Goal: Task Accomplishment & Management: Manage account settings

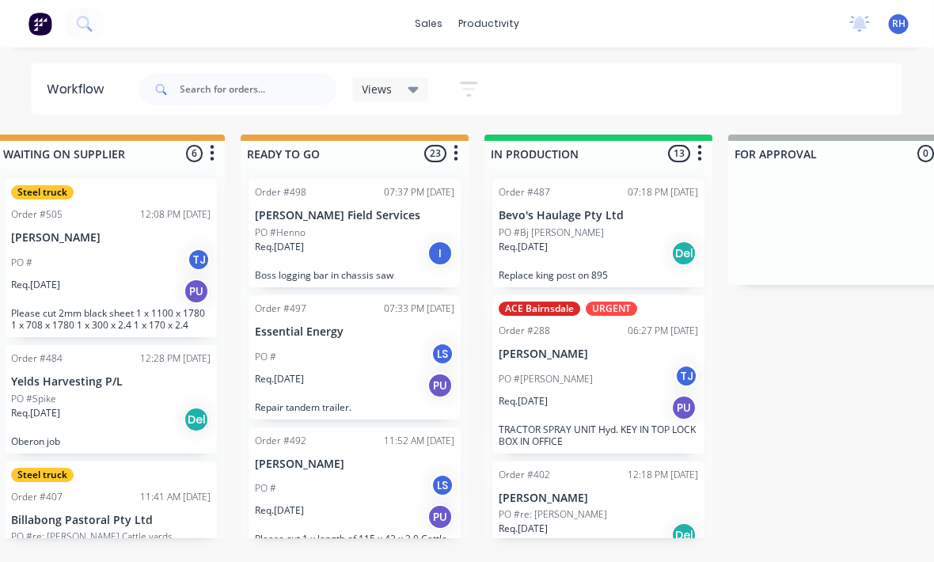
scroll to position [21, 545]
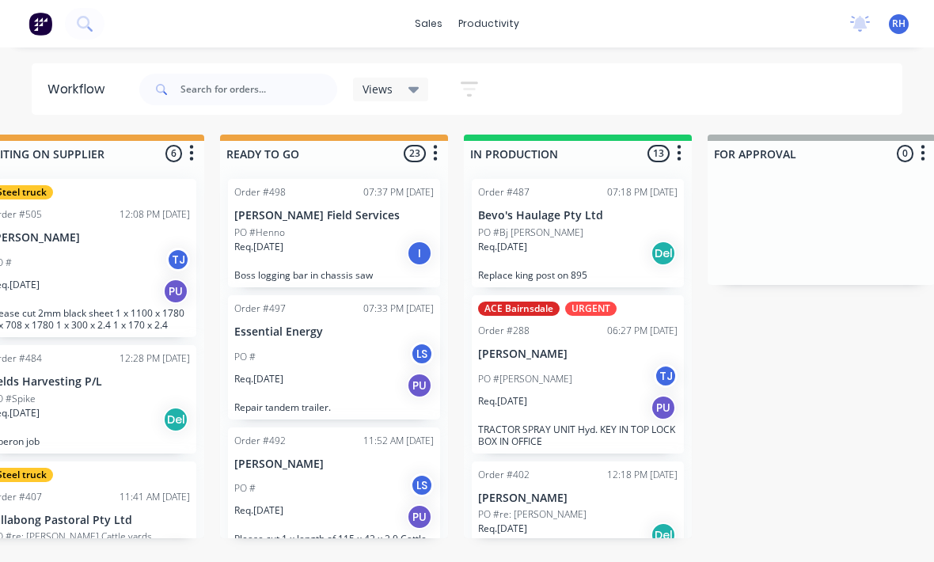
click at [580, 240] on div "Req. [DATE] Del" at bounding box center [577, 253] width 199 height 27
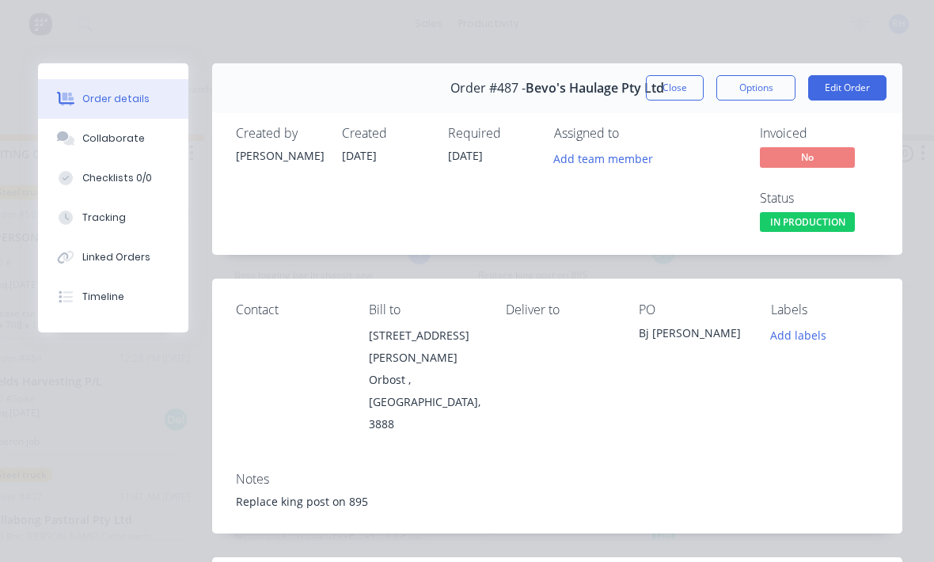
click at [121, 225] on button "Tracking" at bounding box center [113, 218] width 150 height 40
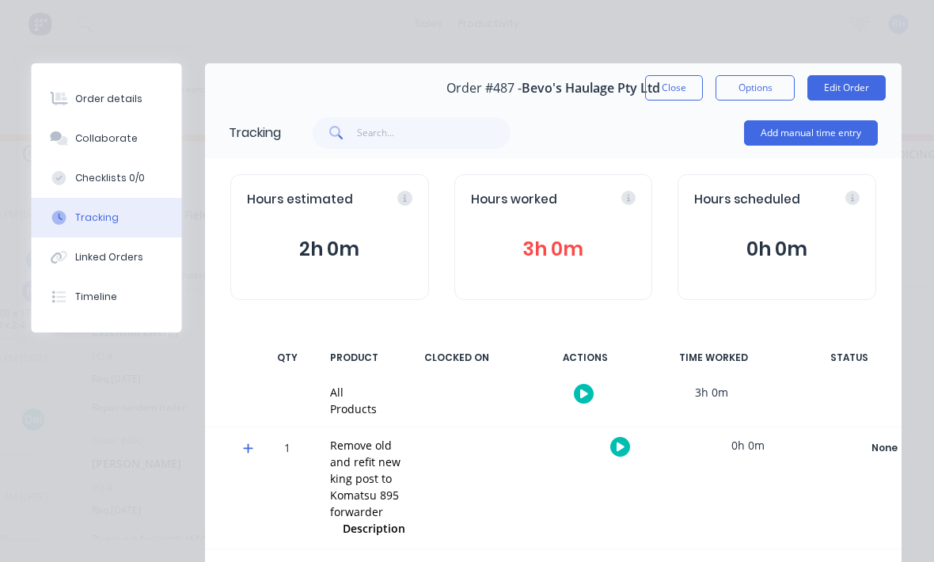
click at [833, 139] on button "Add manual time entry" at bounding box center [812, 132] width 134 height 25
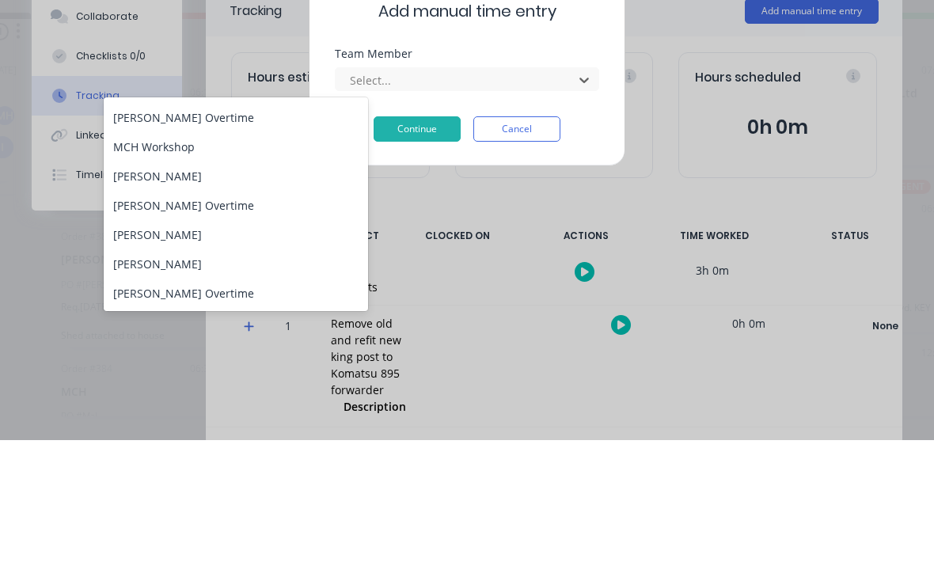
scroll to position [203, 0]
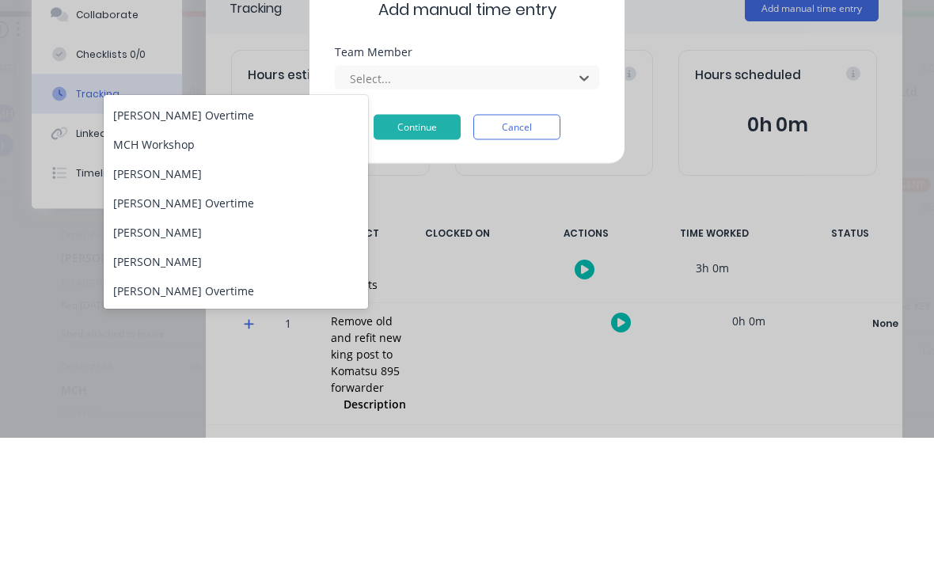
click at [203, 283] on div "[PERSON_NAME]" at bounding box center [236, 297] width 264 height 29
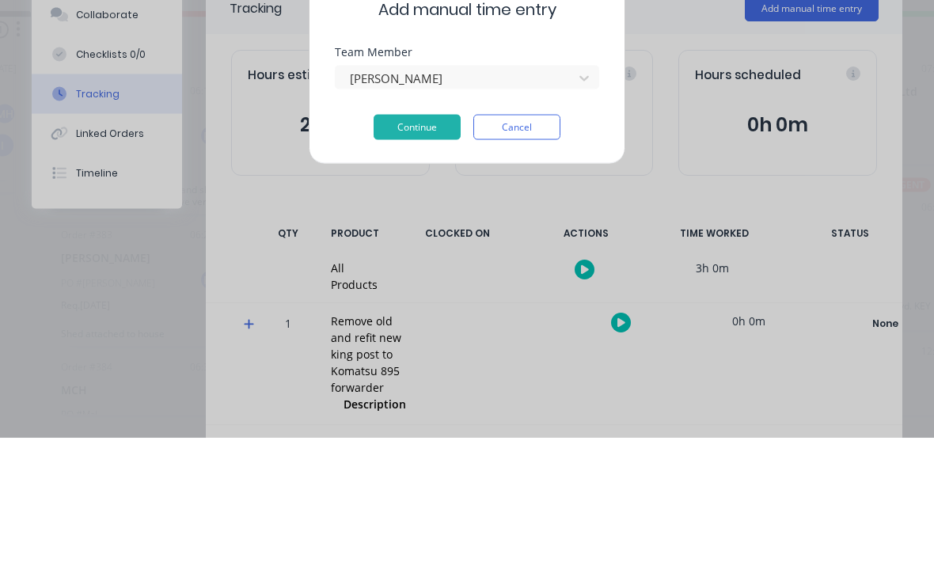
scroll to position [28, 231]
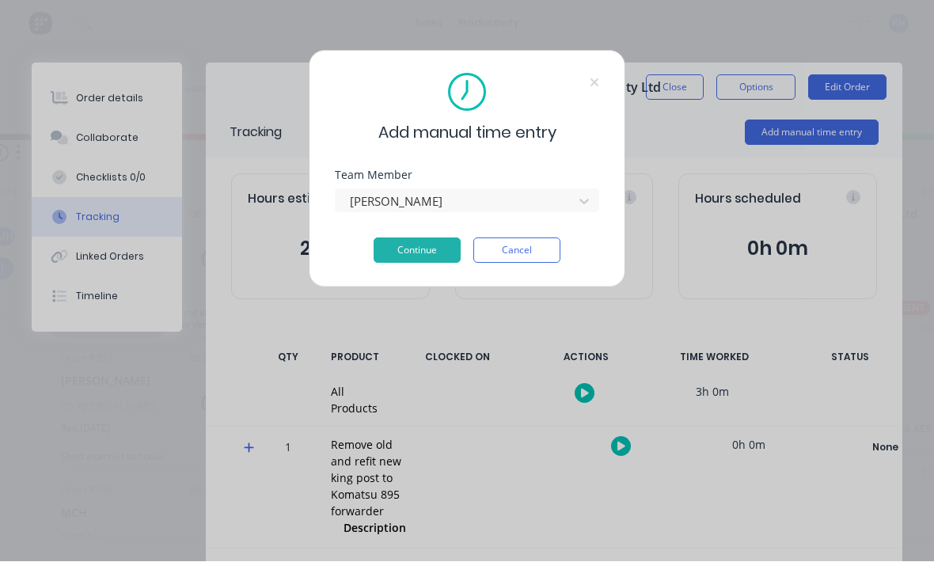
click at [427, 261] on button "Continue" at bounding box center [417, 250] width 87 height 25
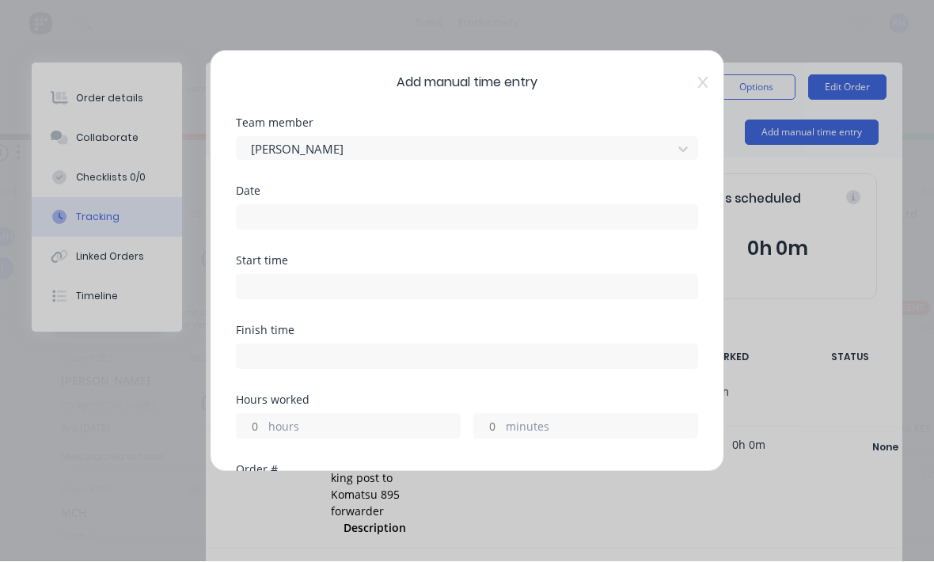
click at [433, 211] on input at bounding box center [467, 218] width 461 height 24
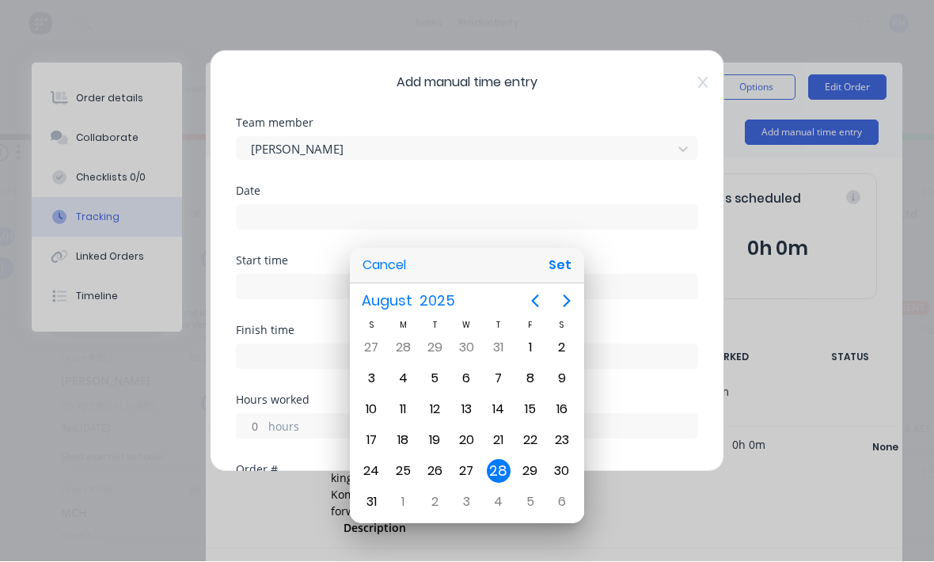
click at [465, 467] on div "27" at bounding box center [466, 472] width 24 height 24
click at [559, 269] on button "Set" at bounding box center [560, 266] width 36 height 28
type input "[DATE]"
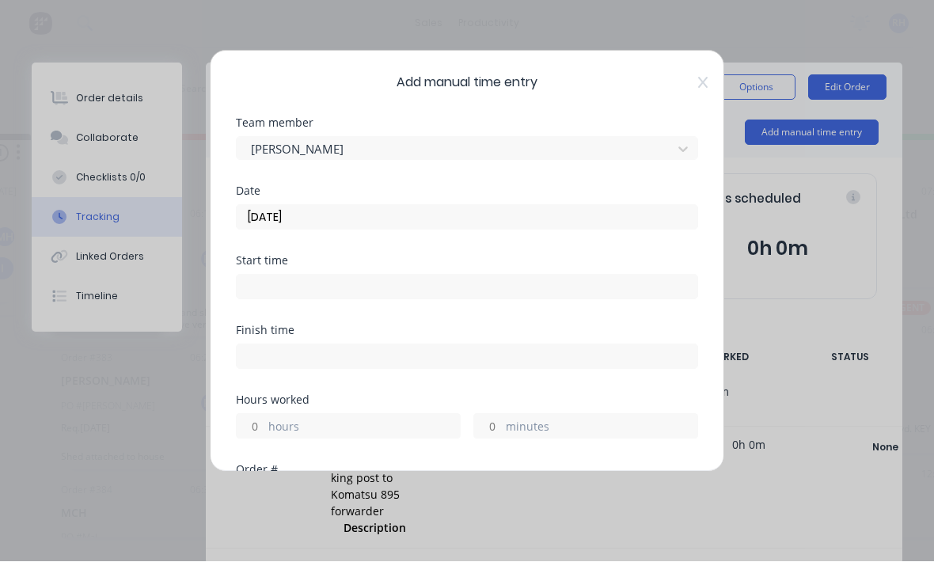
click at [488, 291] on input at bounding box center [467, 287] width 461 height 24
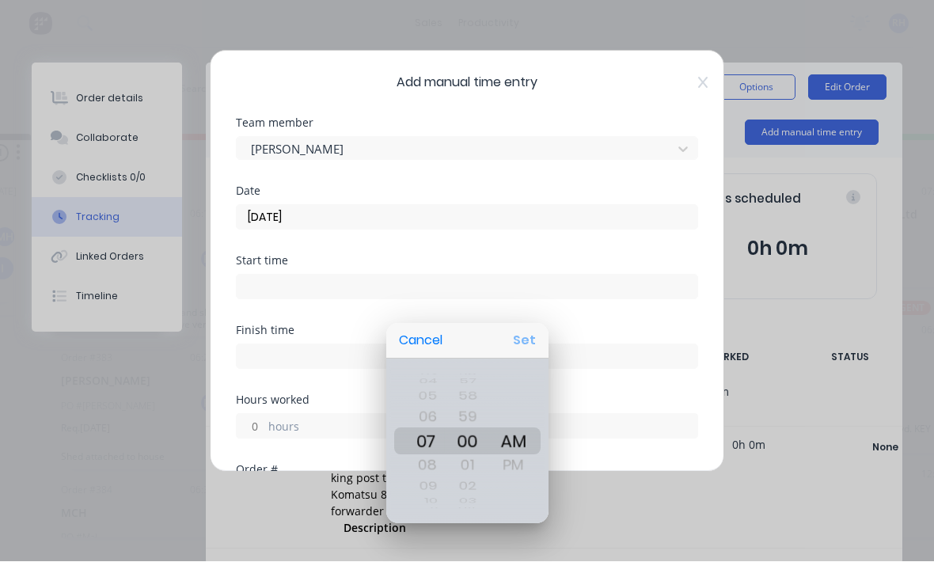
click at [526, 334] on button "Set" at bounding box center [525, 341] width 36 height 28
type input "07:00 AM"
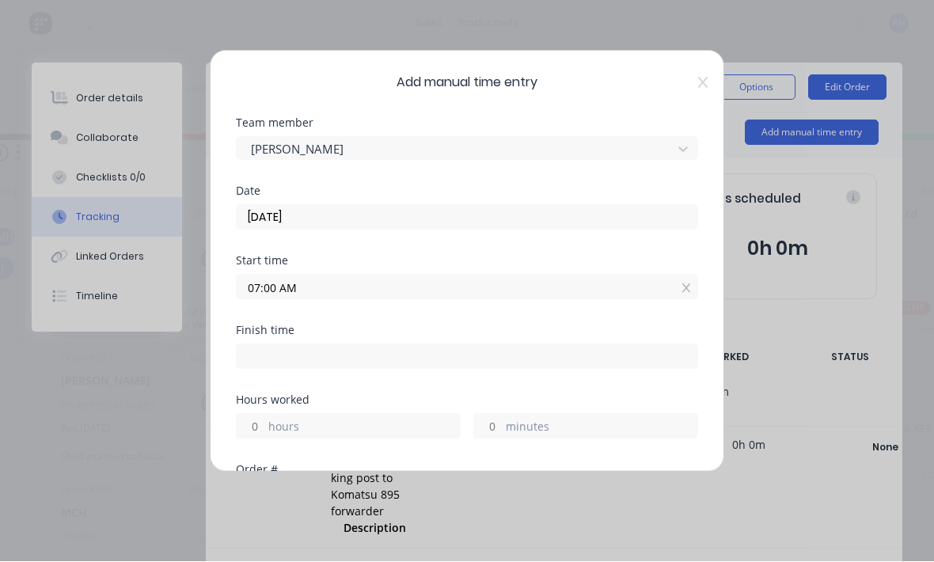
click at [341, 422] on label "hours" at bounding box center [364, 429] width 192 height 20
click at [264, 422] on input "hours" at bounding box center [251, 427] width 28 height 24
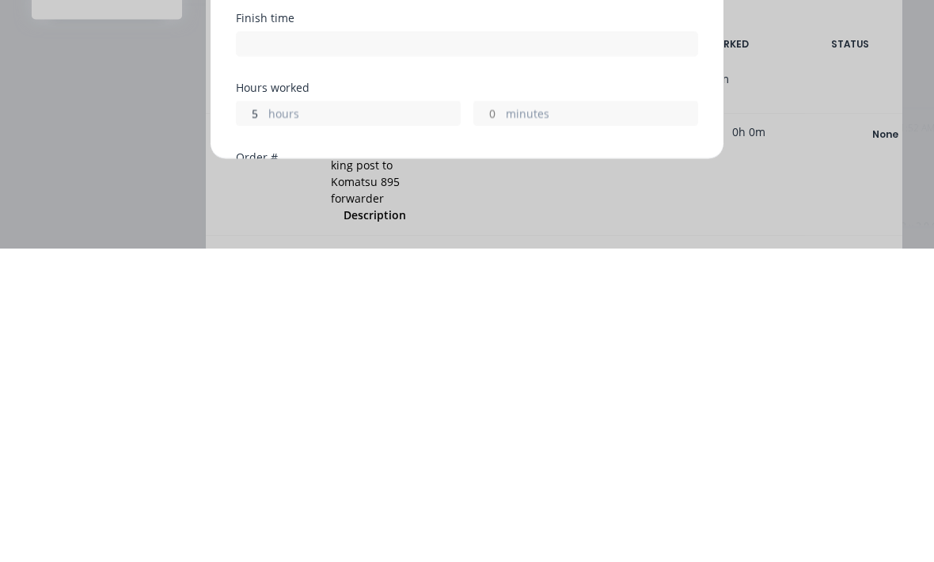
scroll to position [28, 15]
type input "5"
click at [554, 419] on label "minutes" at bounding box center [602, 429] width 192 height 20
click at [502, 415] on input "minutes" at bounding box center [488, 427] width 28 height 24
type input "12:00 PM"
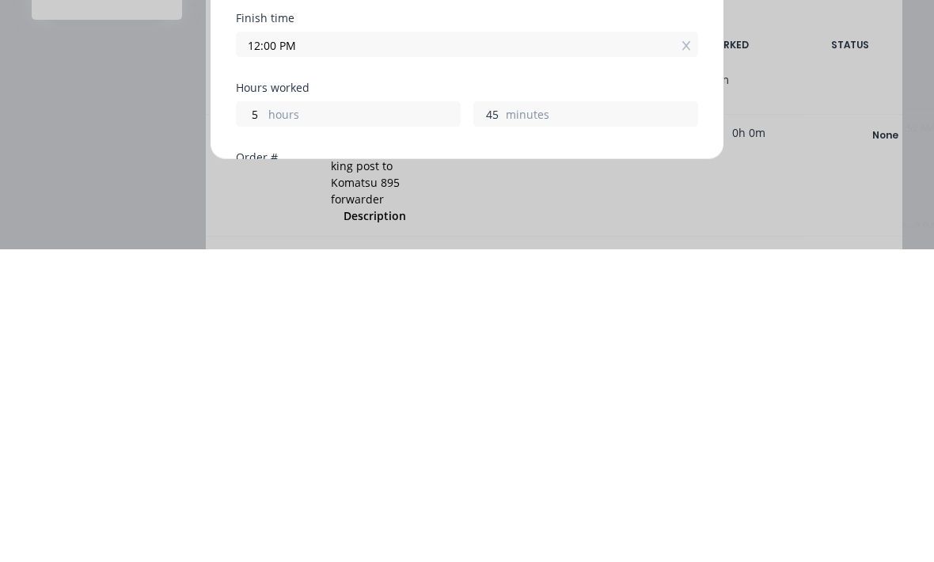
type input "45"
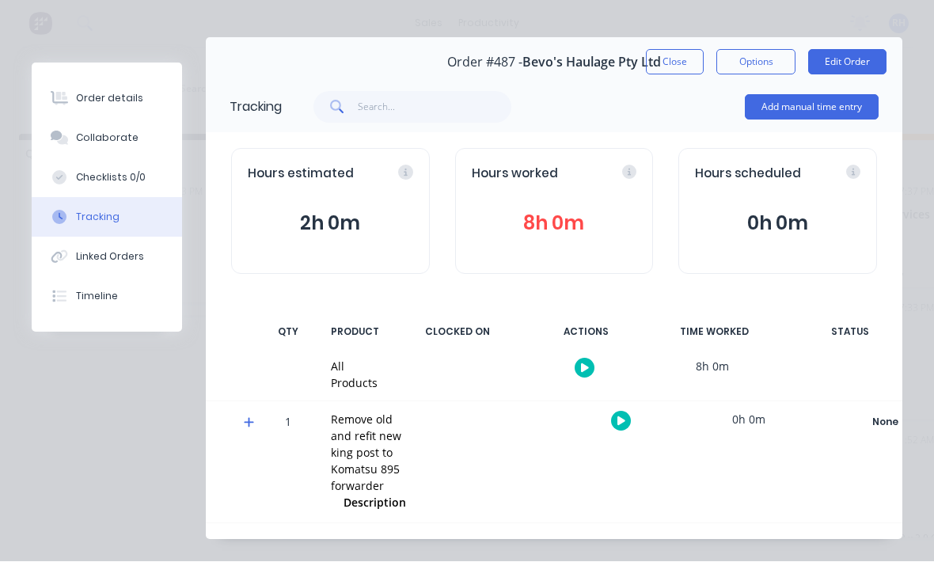
scroll to position [30, 0]
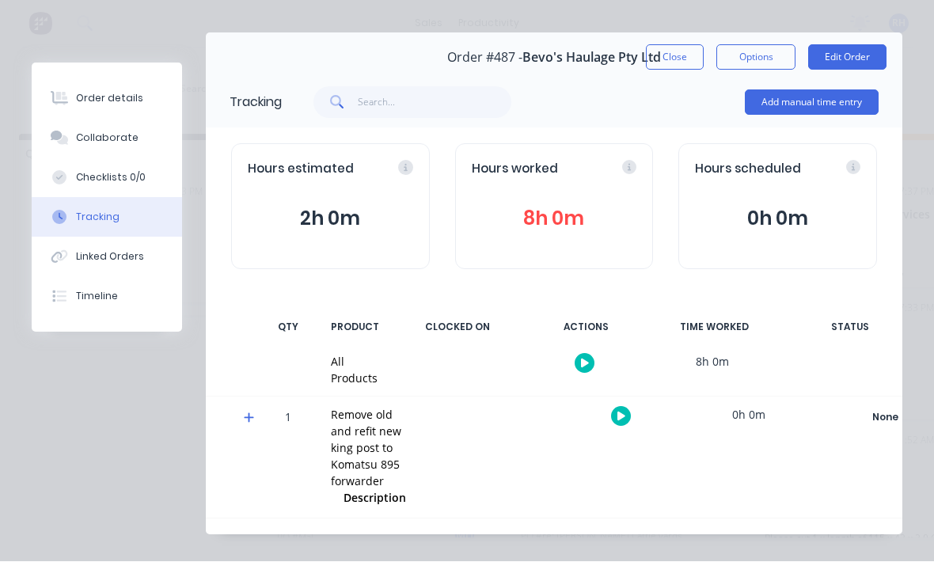
click at [833, 103] on button "Add manual time entry" at bounding box center [812, 102] width 134 height 25
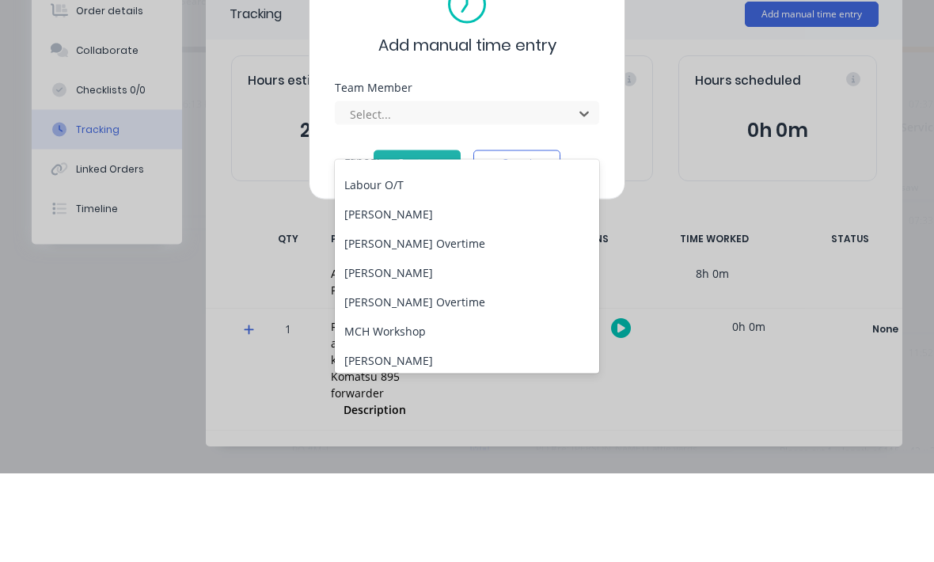
scroll to position [109, 0]
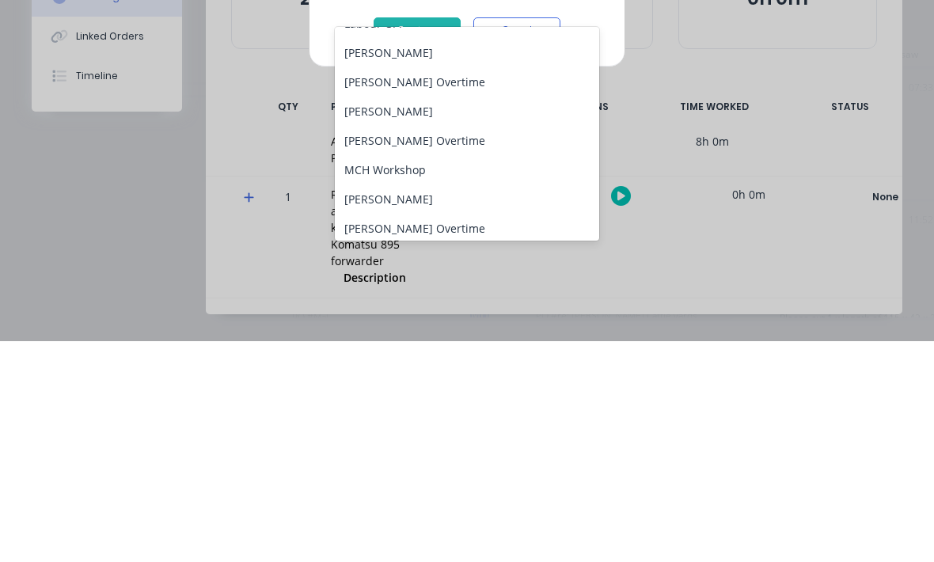
click at [482, 405] on div "[PERSON_NAME]" at bounding box center [467, 419] width 264 height 29
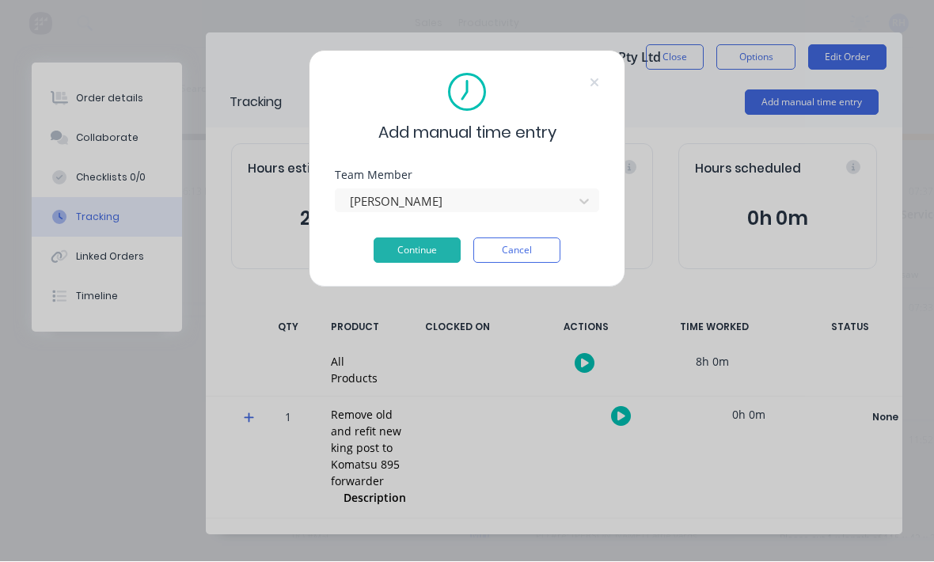
click at [437, 258] on button "Continue" at bounding box center [417, 250] width 87 height 25
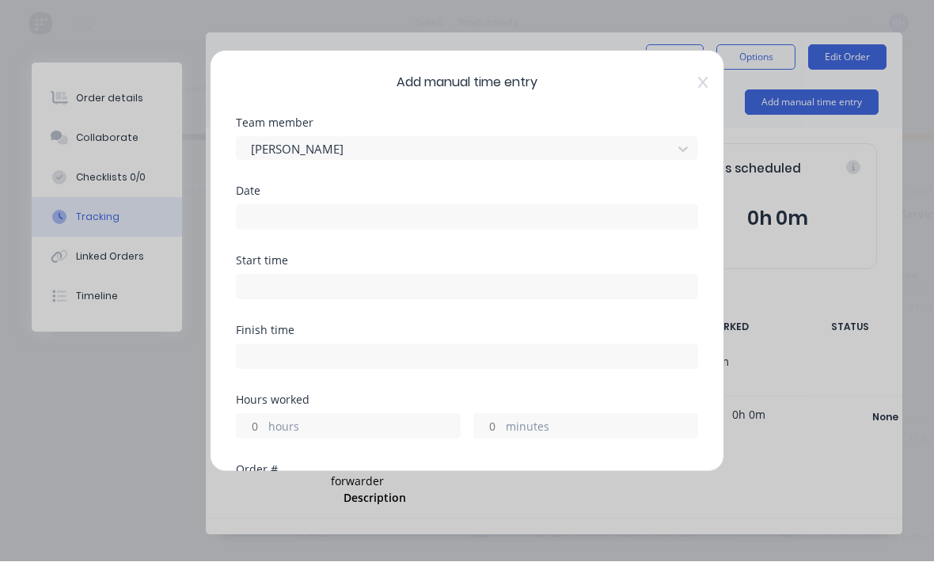
click at [551, 215] on input at bounding box center [467, 218] width 461 height 24
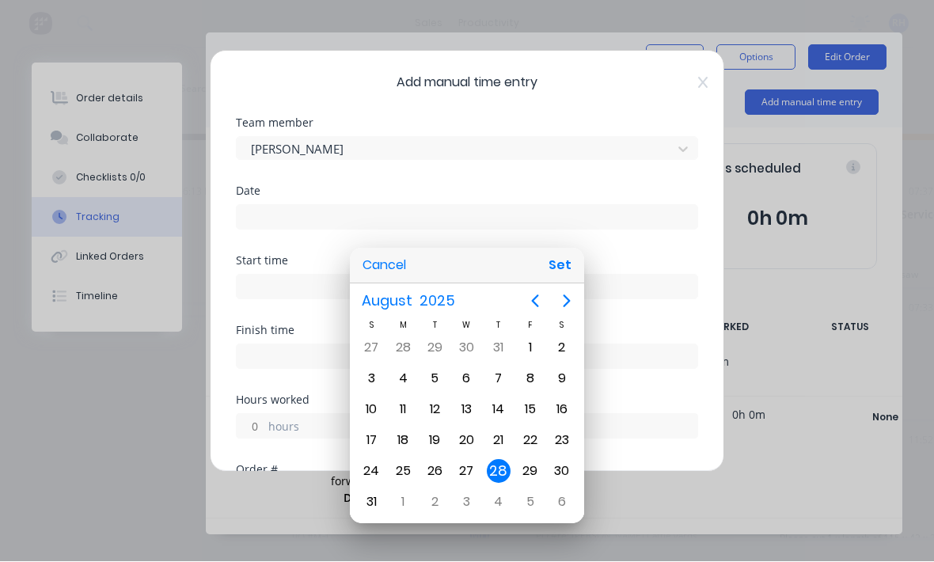
click at [564, 264] on button "Set" at bounding box center [560, 266] width 36 height 28
type input "[DATE]"
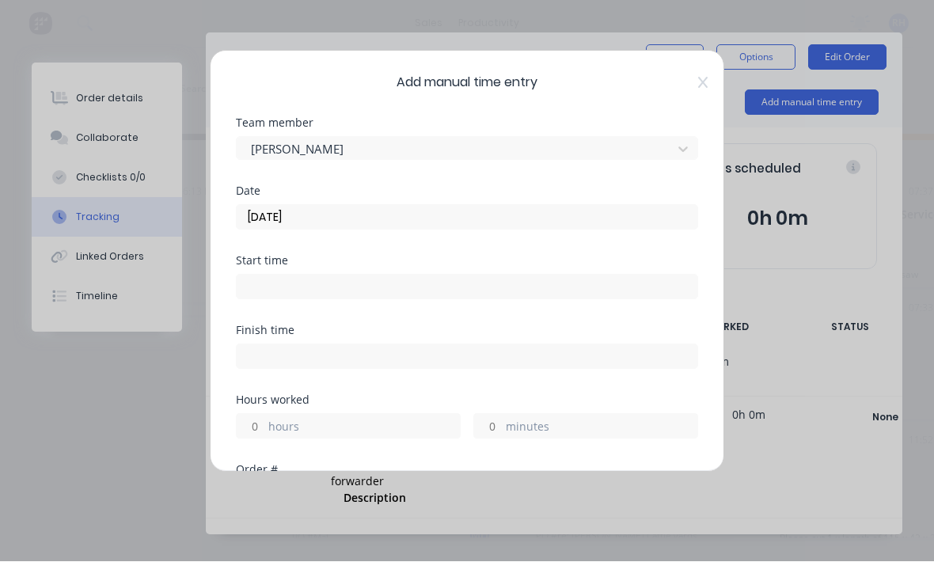
click at [502, 297] on input at bounding box center [467, 287] width 461 height 24
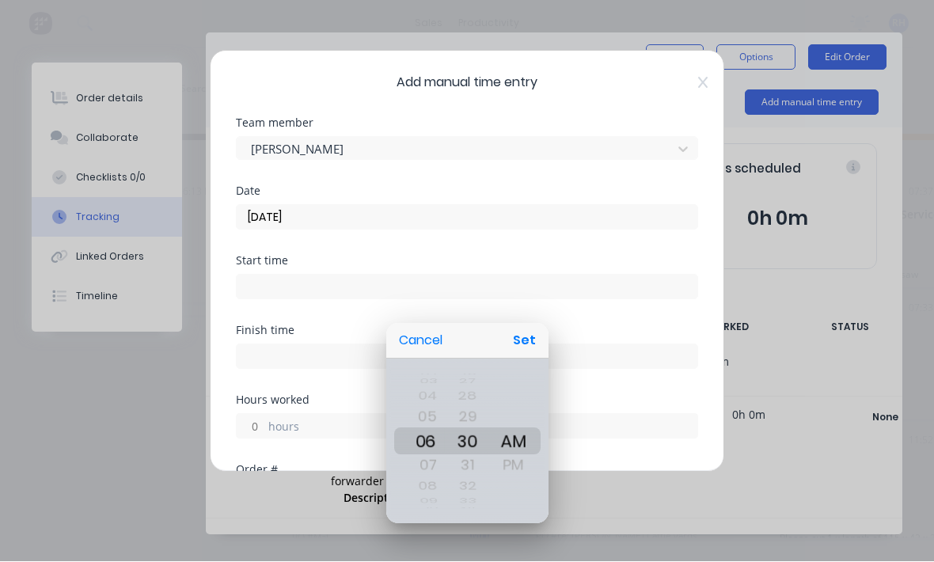
click at [533, 342] on button "Set" at bounding box center [525, 341] width 36 height 28
type input "06:30 AM"
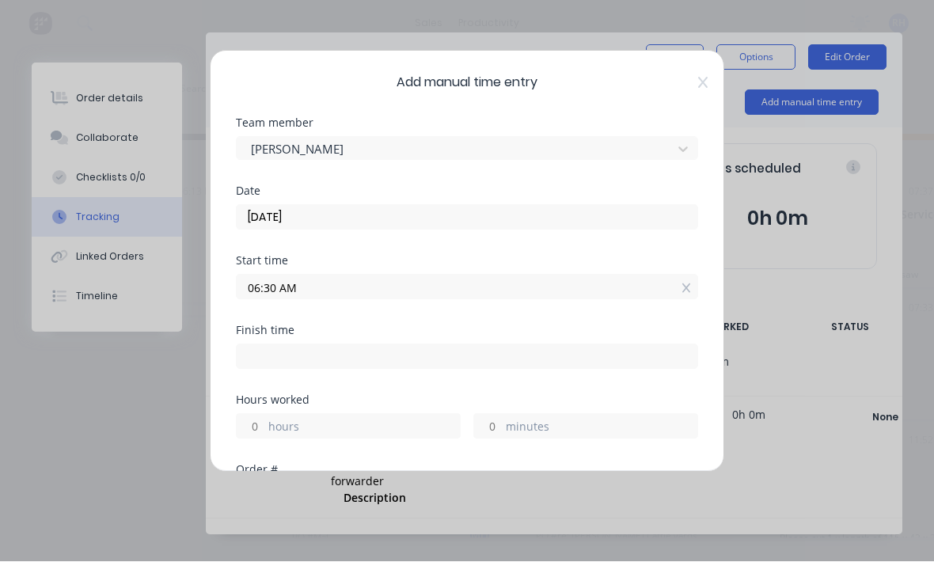
click at [465, 355] on input at bounding box center [467, 357] width 461 height 24
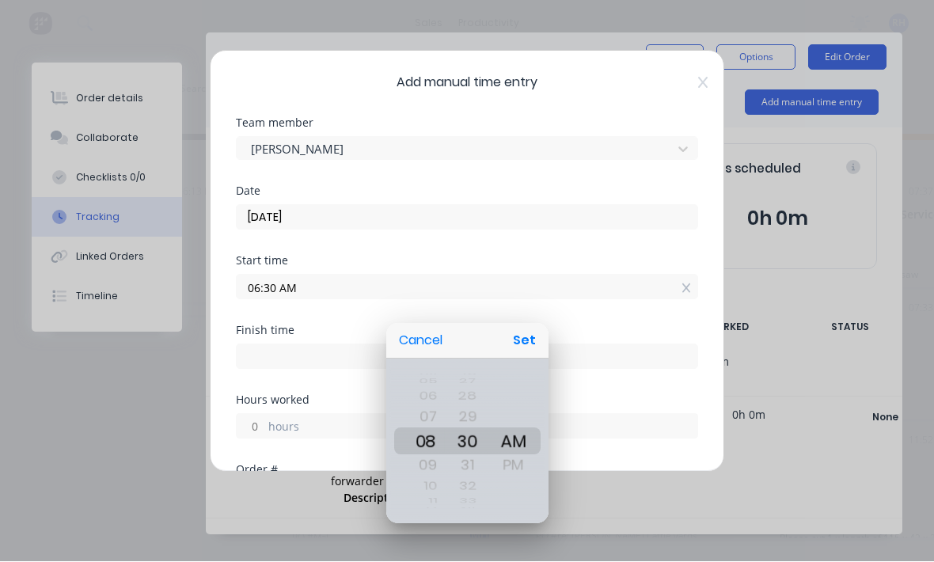
click at [530, 337] on button "Set" at bounding box center [525, 341] width 36 height 28
type input "08:30 AM"
type input "2"
type input "0"
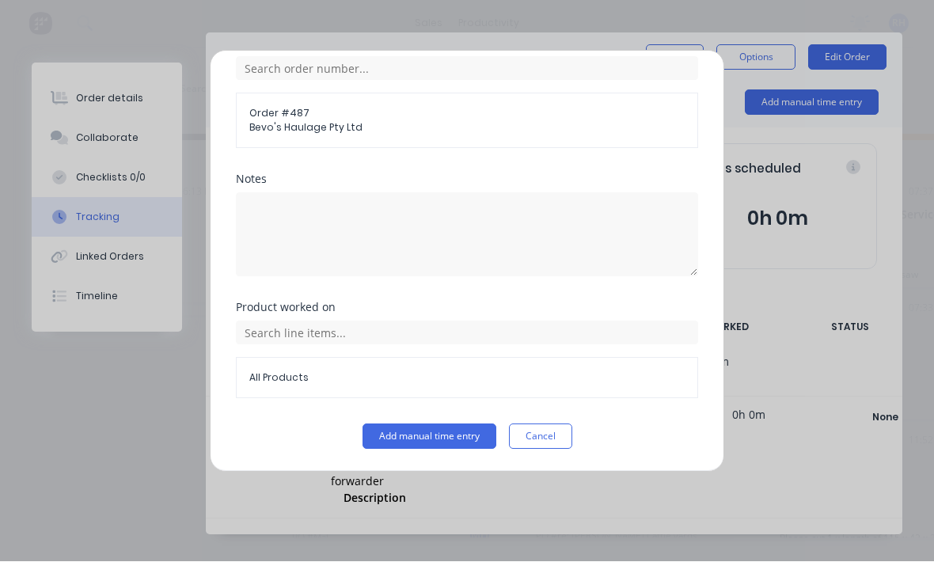
scroll to position [427, 0]
click at [443, 439] on button "Add manual time entry" at bounding box center [430, 436] width 134 height 25
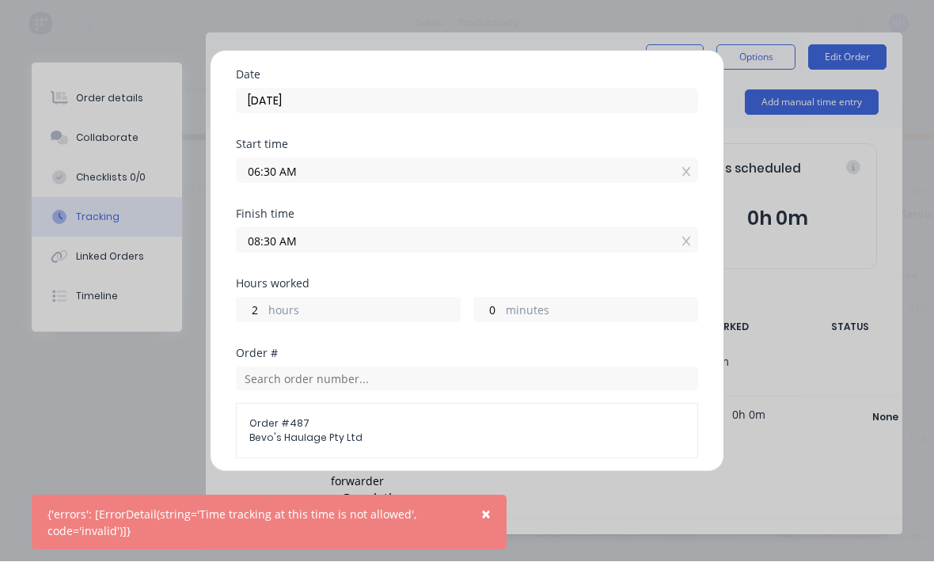
scroll to position [114, 0]
click at [591, 244] on input "08:30 AM" at bounding box center [467, 243] width 461 height 24
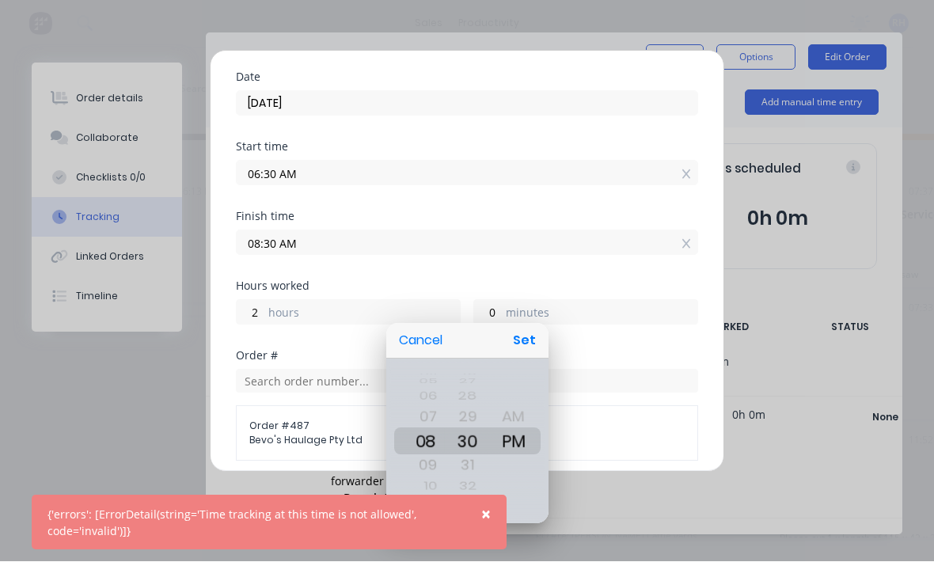
click at [536, 329] on button "Set" at bounding box center [525, 341] width 36 height 28
type input "08:30 PM"
type input "14"
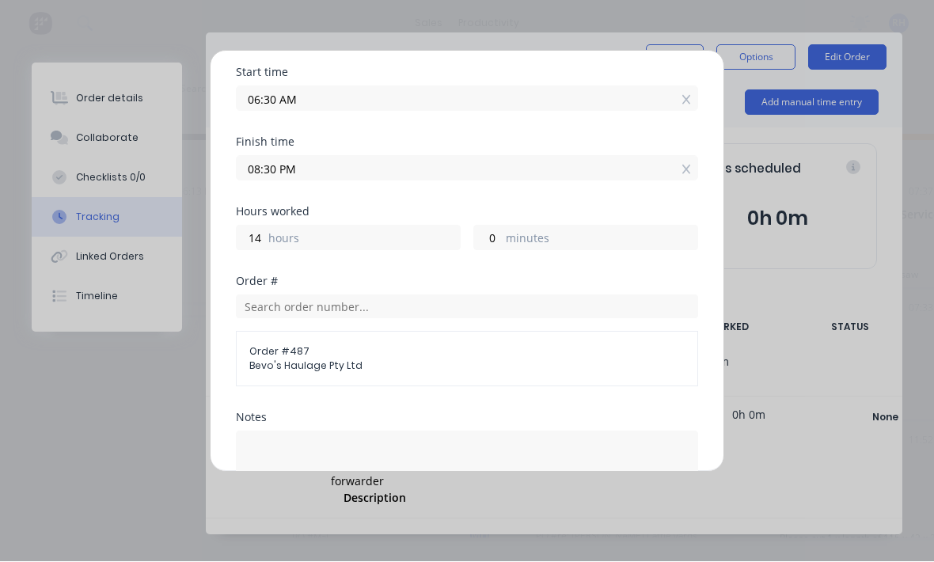
scroll to position [184, 0]
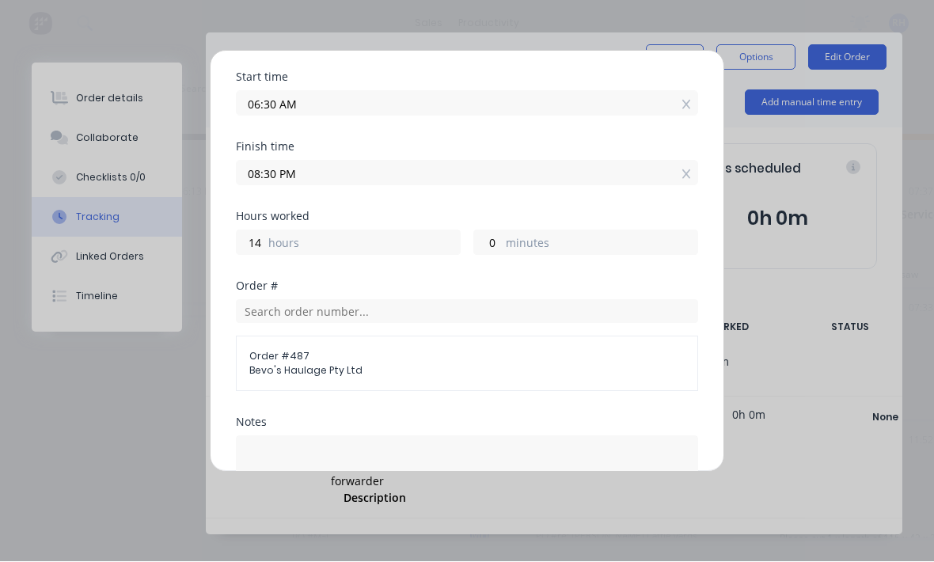
click at [468, 177] on input "08:30 PM" at bounding box center [467, 173] width 461 height 24
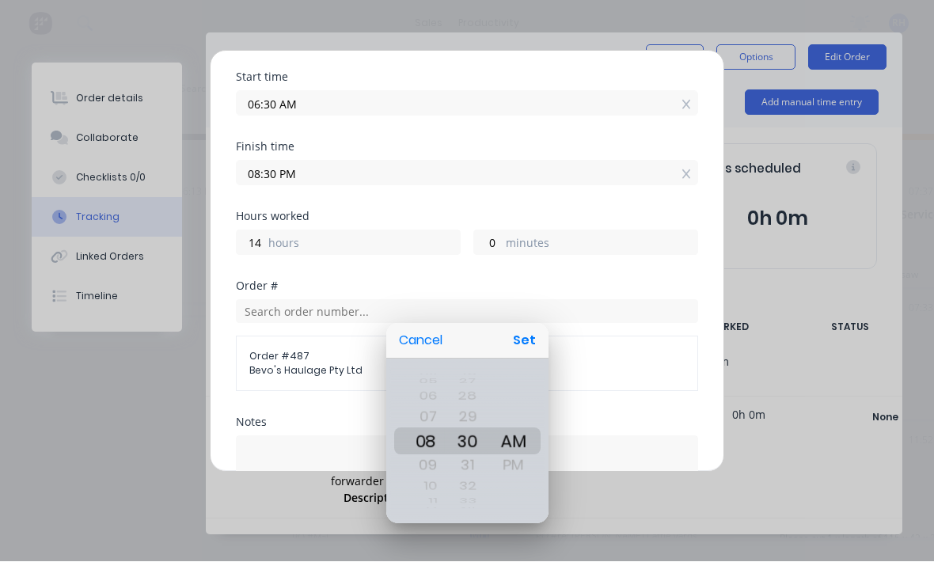
click at [538, 330] on button "Set" at bounding box center [525, 341] width 36 height 28
type input "08:30 AM"
type input "2"
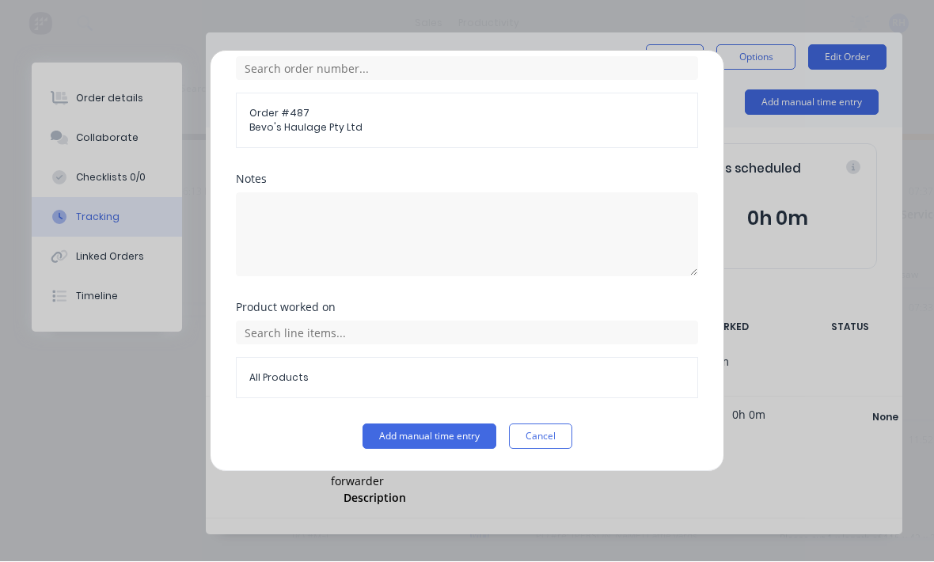
scroll to position [427, 0]
click at [454, 439] on button "Add manual time entry" at bounding box center [430, 436] width 134 height 25
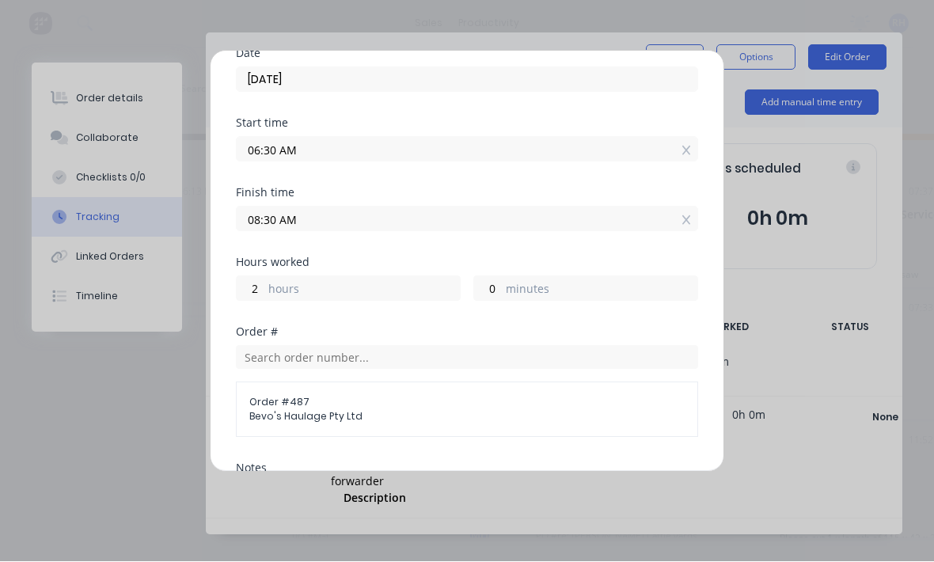
scroll to position [135, 0]
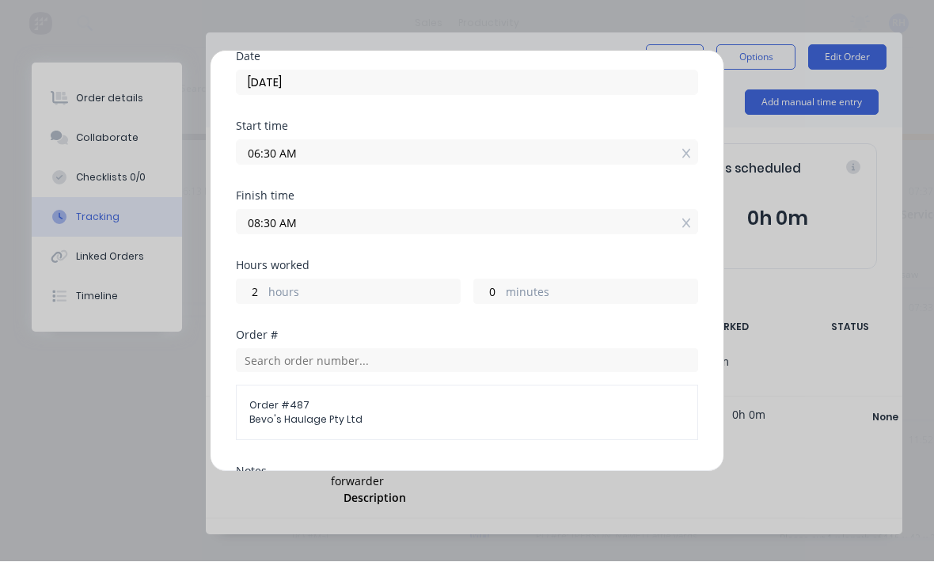
click at [368, 223] on input "08:30 AM" at bounding box center [467, 223] width 461 height 24
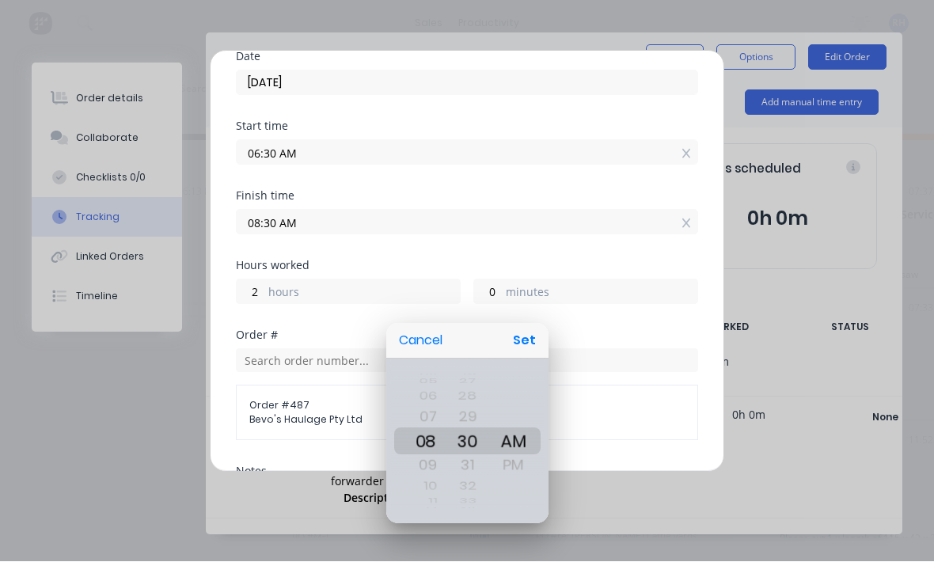
click at [351, 159] on div at bounding box center [466, 280] width 1187 height 815
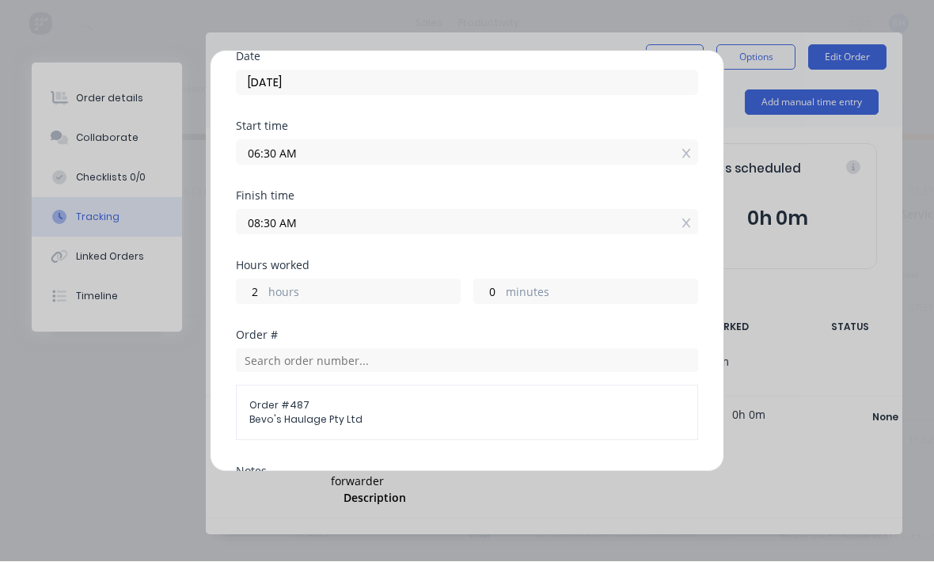
click at [359, 154] on input "06:30 AM" at bounding box center [467, 153] width 461 height 24
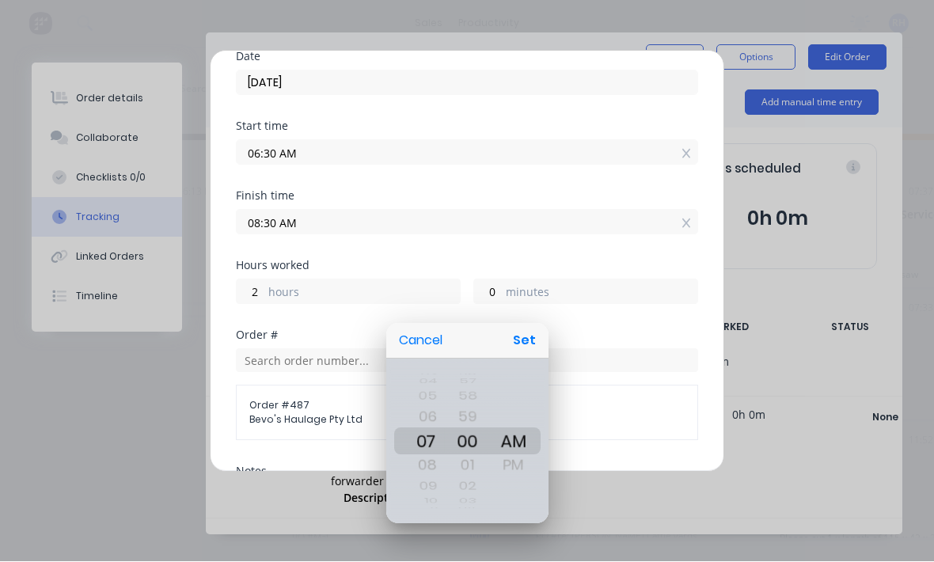
click at [525, 340] on button "Set" at bounding box center [525, 341] width 36 height 28
type input "07:00 AM"
type input "1"
type input "30"
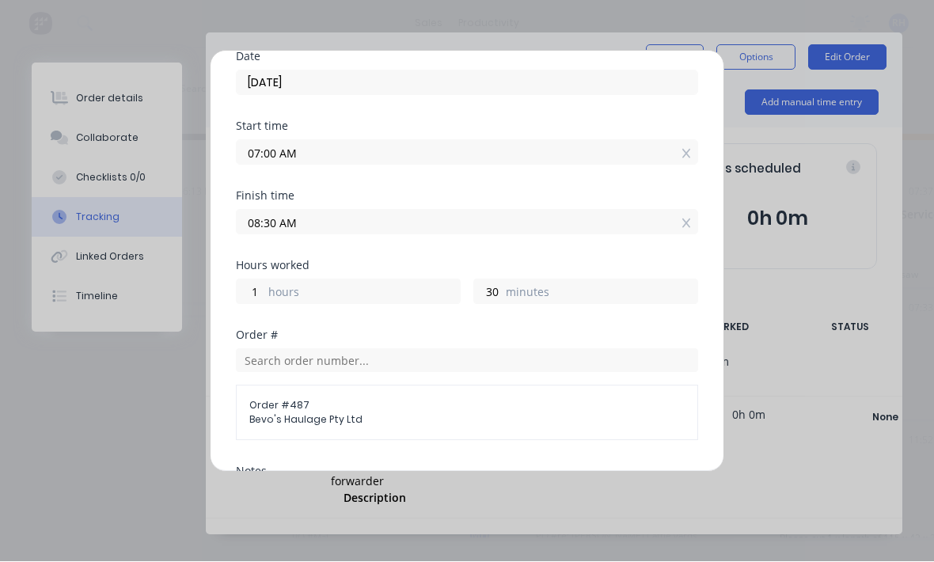
click at [362, 229] on input "08:30 AM" at bounding box center [467, 223] width 461 height 24
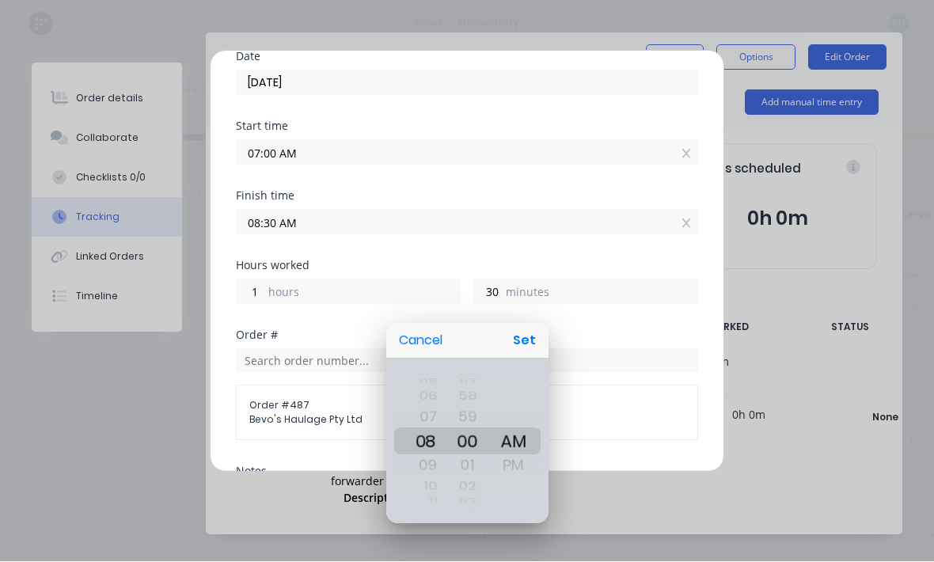
click at [526, 354] on button "Set" at bounding box center [525, 341] width 36 height 28
type input "08:00 AM"
type input "0"
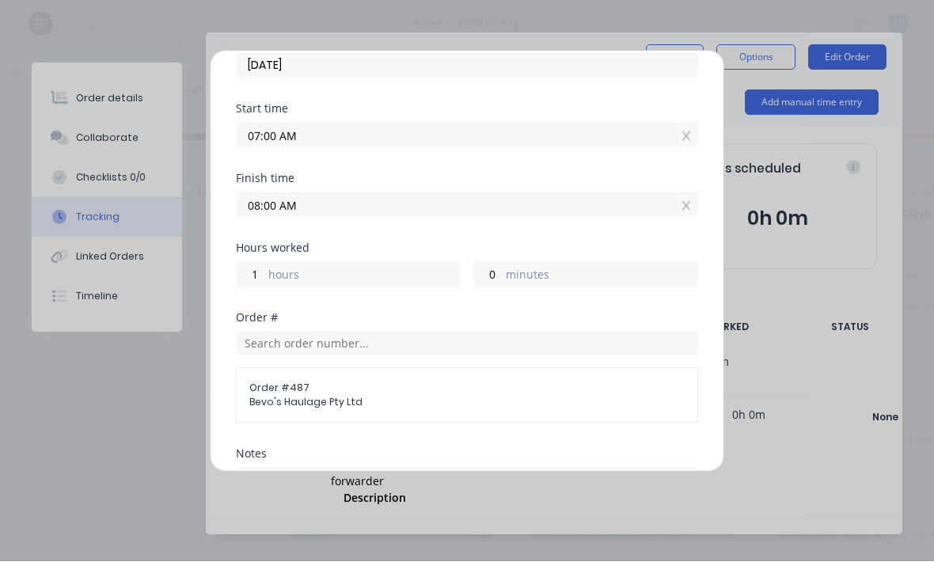
scroll to position [150, 0]
click at [332, 212] on input "08:00 AM" at bounding box center [467, 207] width 461 height 24
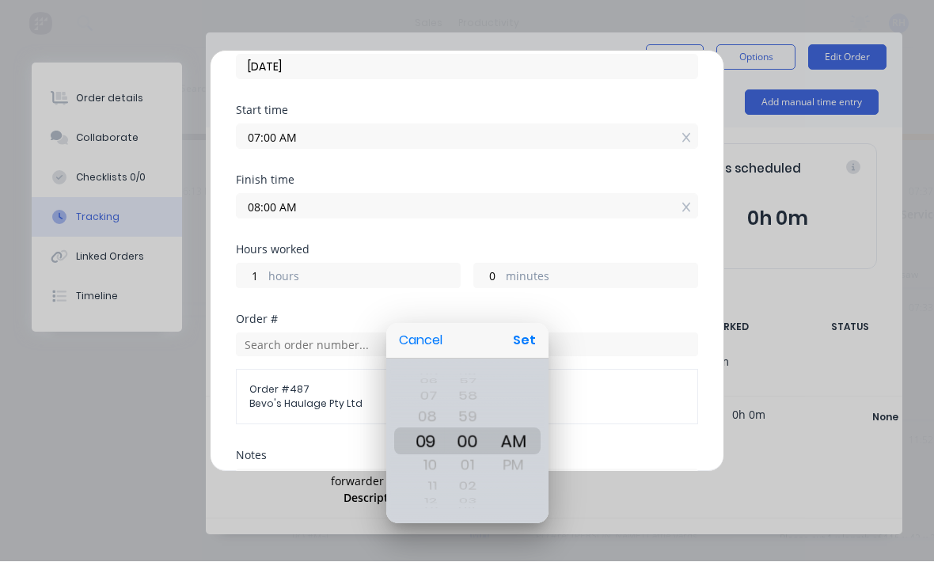
click at [531, 333] on button "Set" at bounding box center [525, 341] width 36 height 28
type input "09:00 AM"
type input "2"
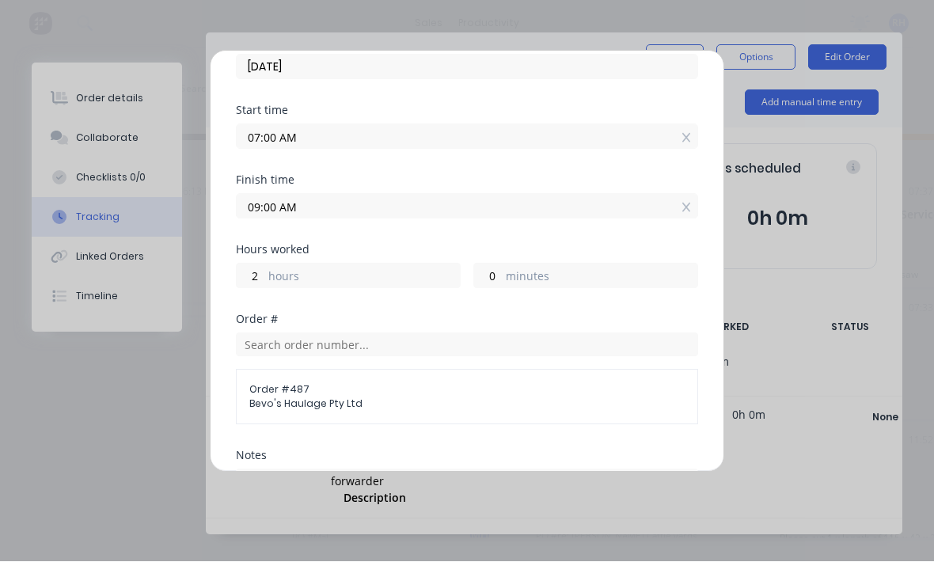
click at [553, 495] on div "Add manual time entry Team member [PERSON_NAME] Date [DATE] Start time 07:00 AM…" at bounding box center [467, 281] width 934 height 562
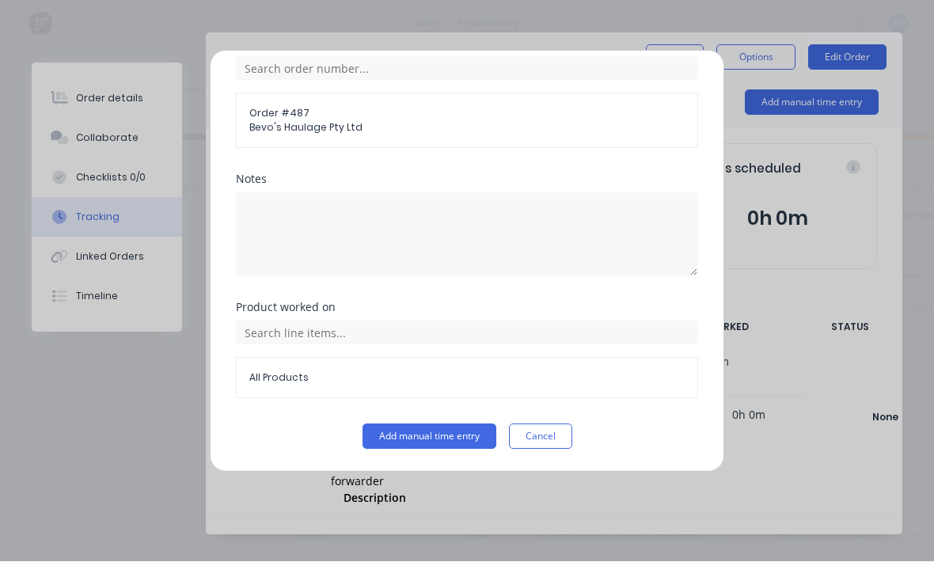
scroll to position [427, 0]
click at [450, 439] on button "Add manual time entry" at bounding box center [430, 436] width 134 height 25
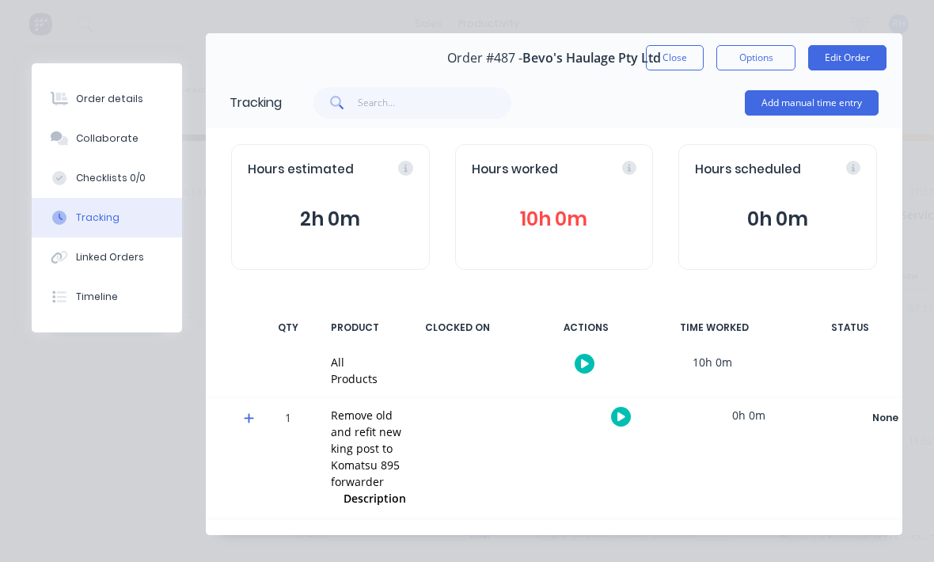
click at [672, 69] on button "Close" at bounding box center [675, 57] width 58 height 25
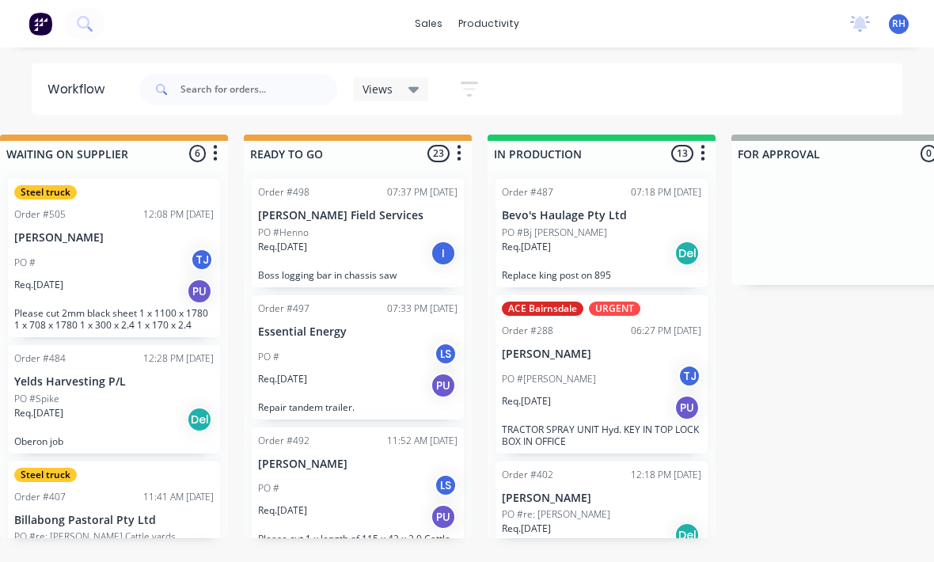
scroll to position [0, 0]
click at [256, 89] on input "text" at bounding box center [258, 90] width 157 height 32
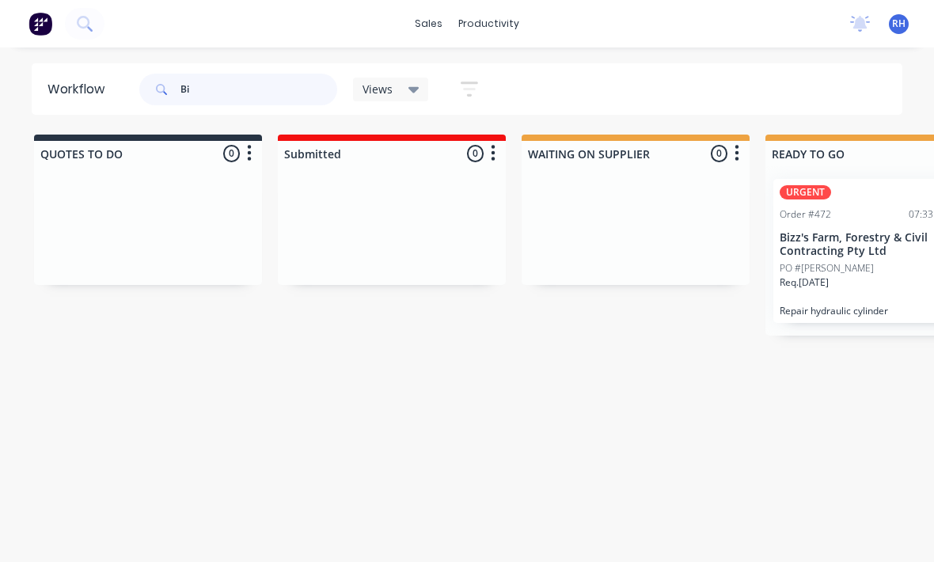
type input "B"
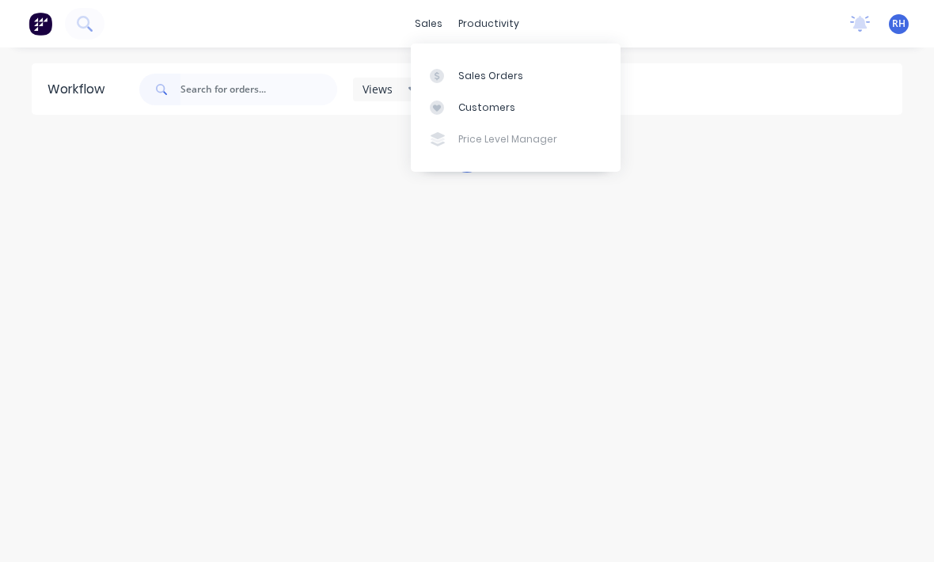
click at [517, 72] on div "Sales Orders" at bounding box center [490, 76] width 65 height 14
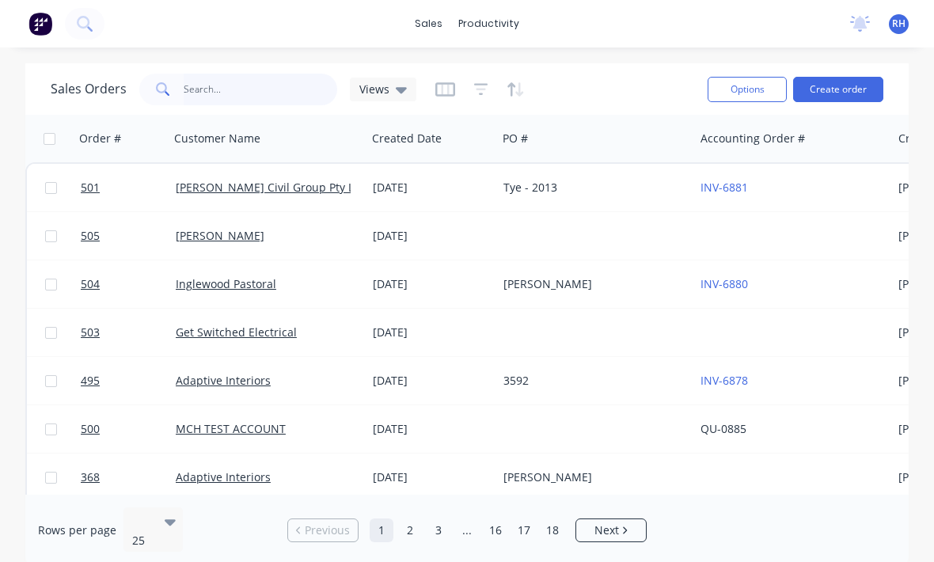
click at [243, 98] on input "text" at bounding box center [261, 90] width 154 height 32
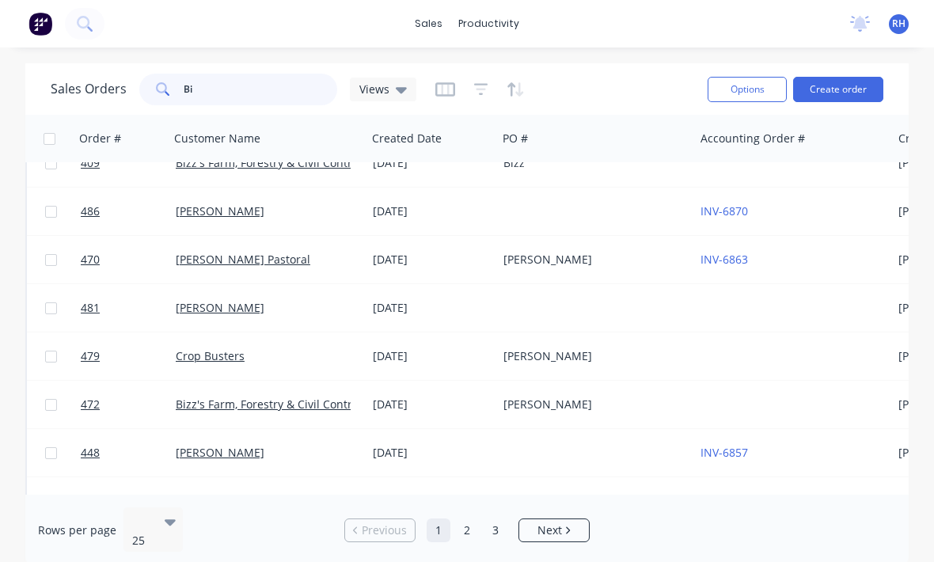
scroll to position [73, 0]
type input "Bizz"
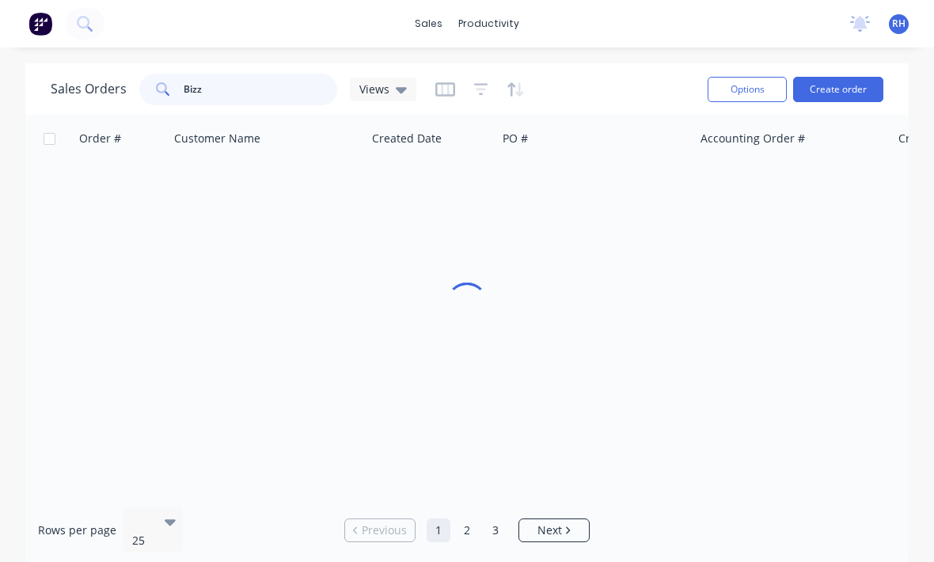
scroll to position [0, 0]
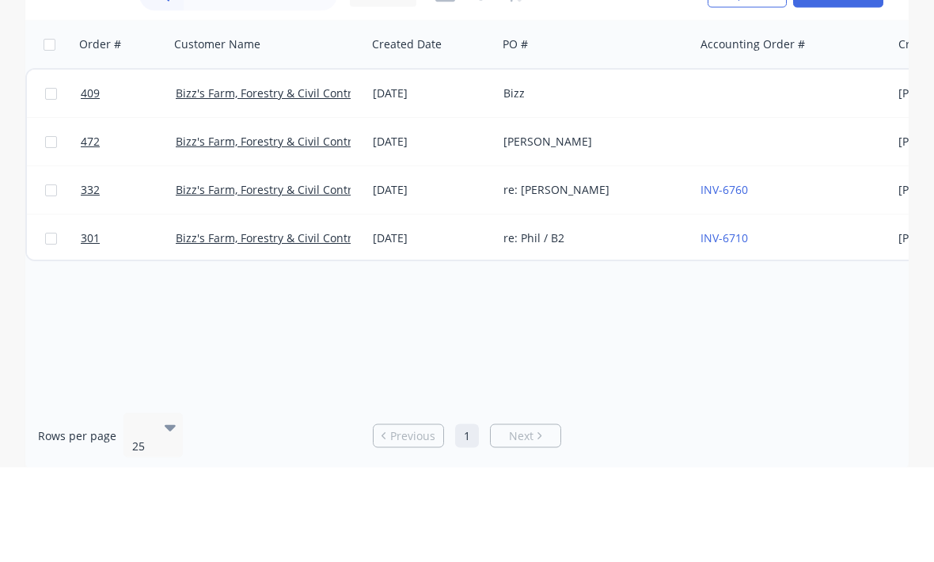
click at [619, 164] on div "Bizz" at bounding box center [595, 187] width 197 height 47
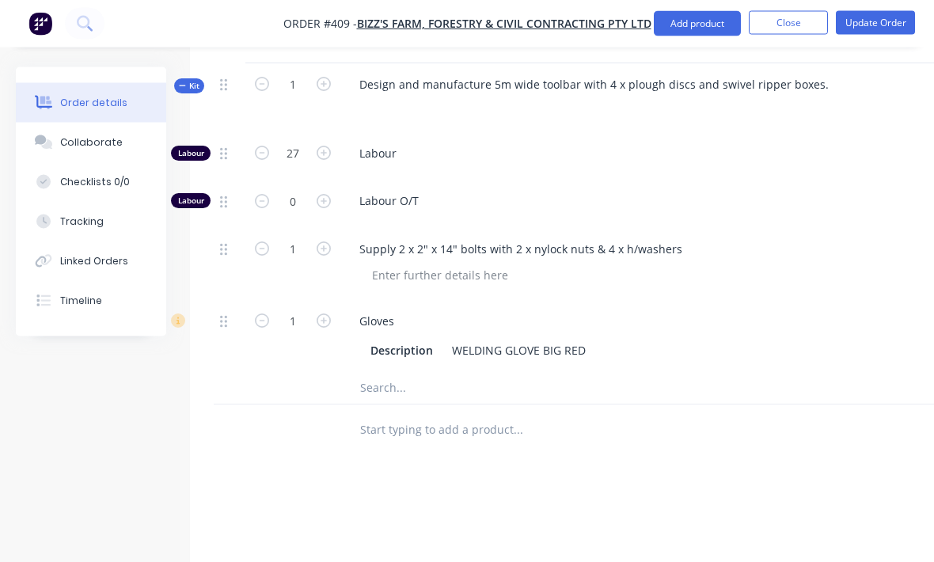
scroll to position [691, 0]
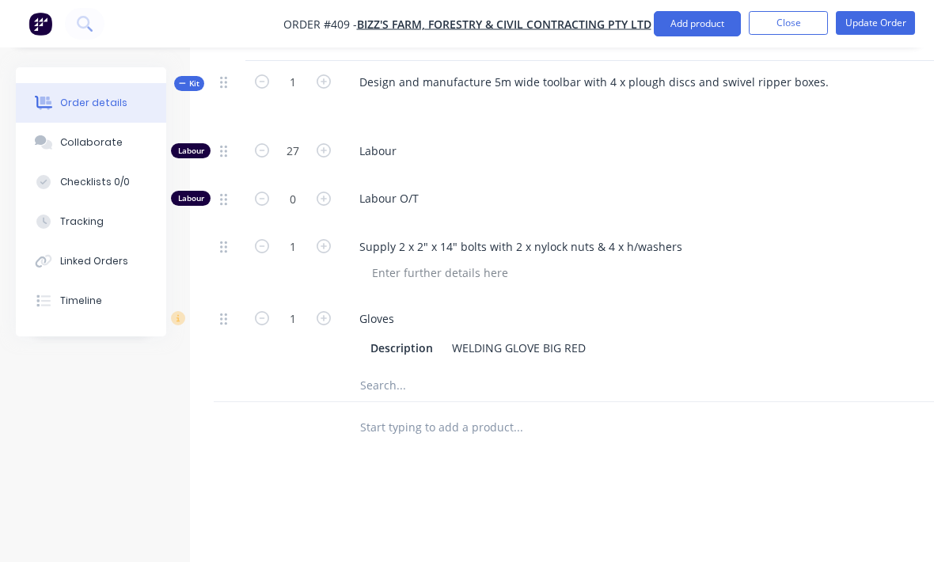
click at [109, 222] on button "Tracking" at bounding box center [91, 222] width 150 height 40
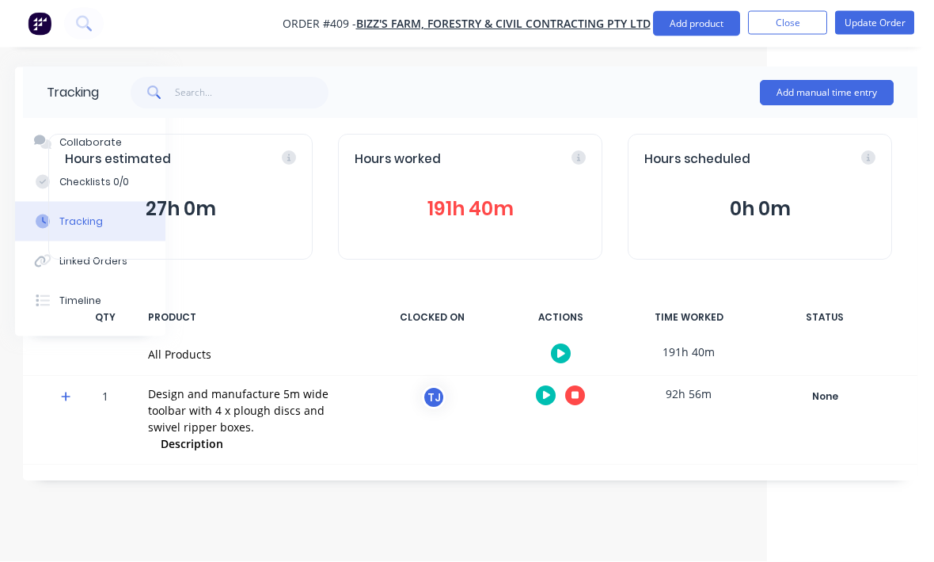
click at [818, 92] on button "Add manual time entry" at bounding box center [828, 93] width 134 height 25
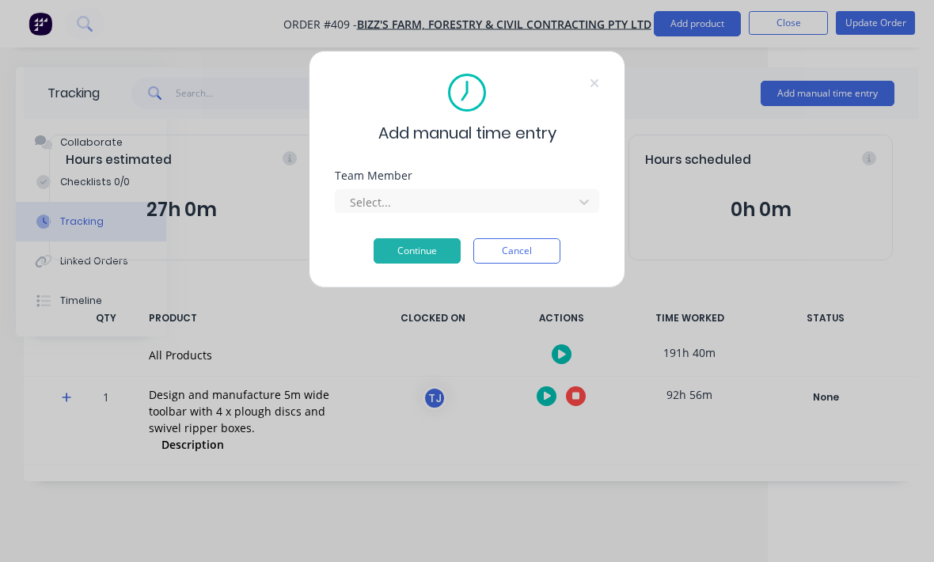
click at [548, 215] on div "Team Member Select..." at bounding box center [467, 204] width 264 height 68
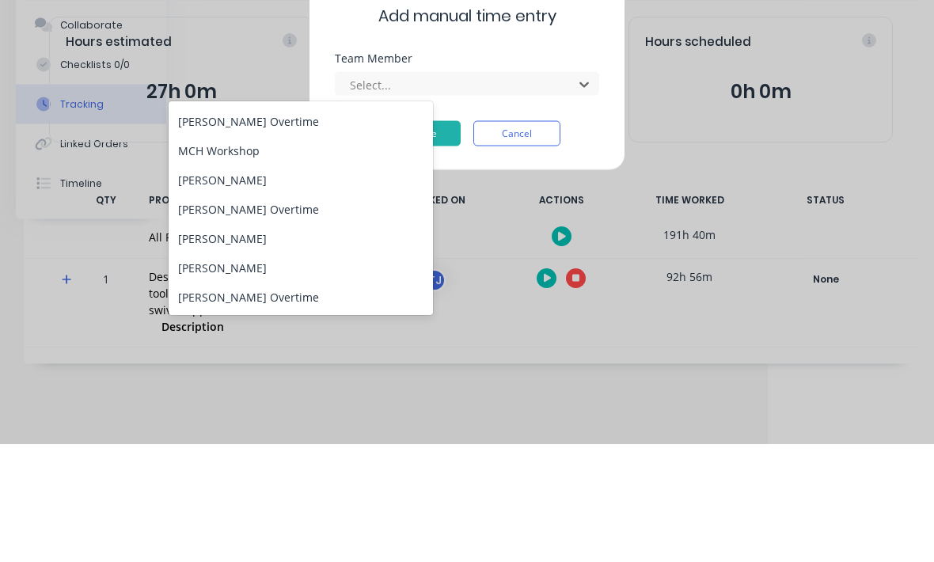
scroll to position [203, 0]
click at [317, 283] on div "[PERSON_NAME]" at bounding box center [301, 297] width 264 height 29
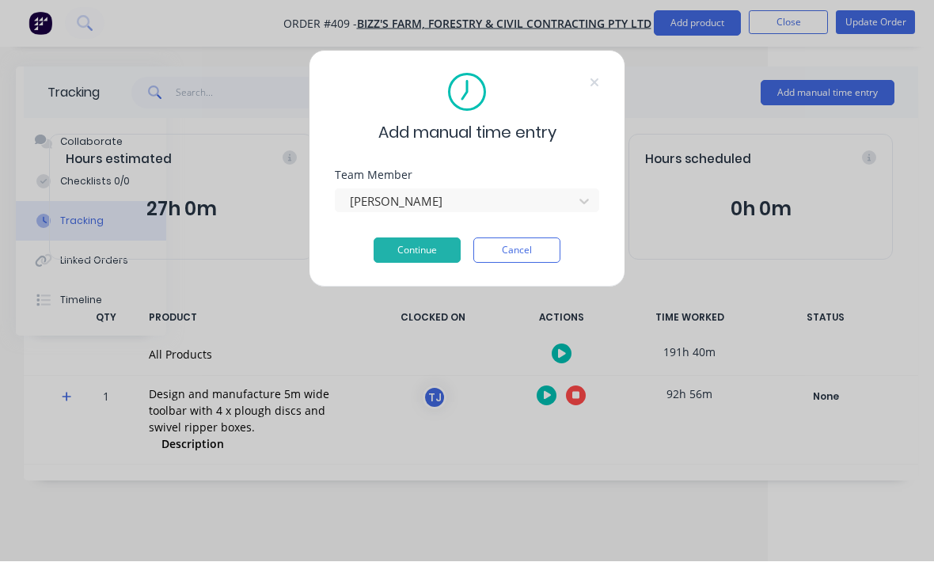
click at [428, 247] on button "Continue" at bounding box center [417, 250] width 87 height 25
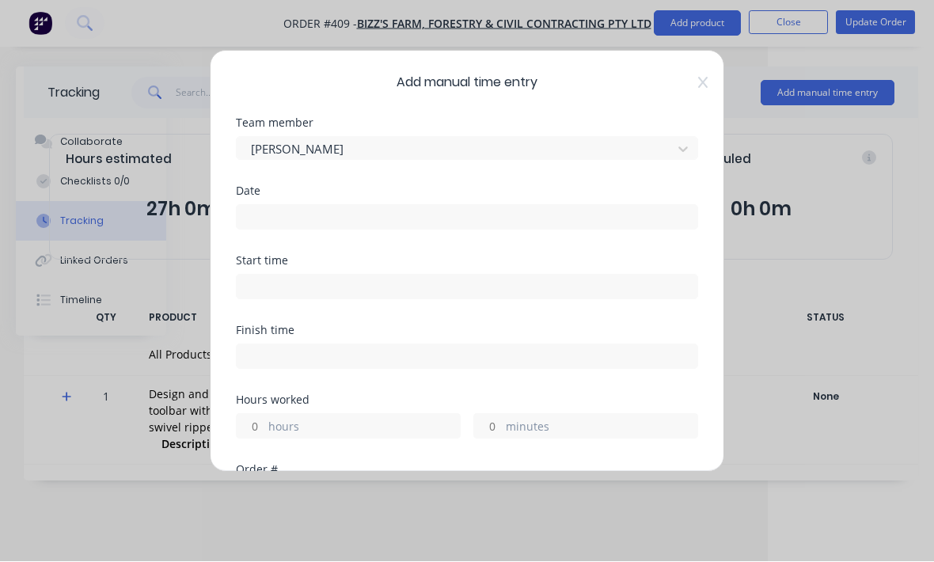
click at [320, 210] on input at bounding box center [467, 218] width 461 height 24
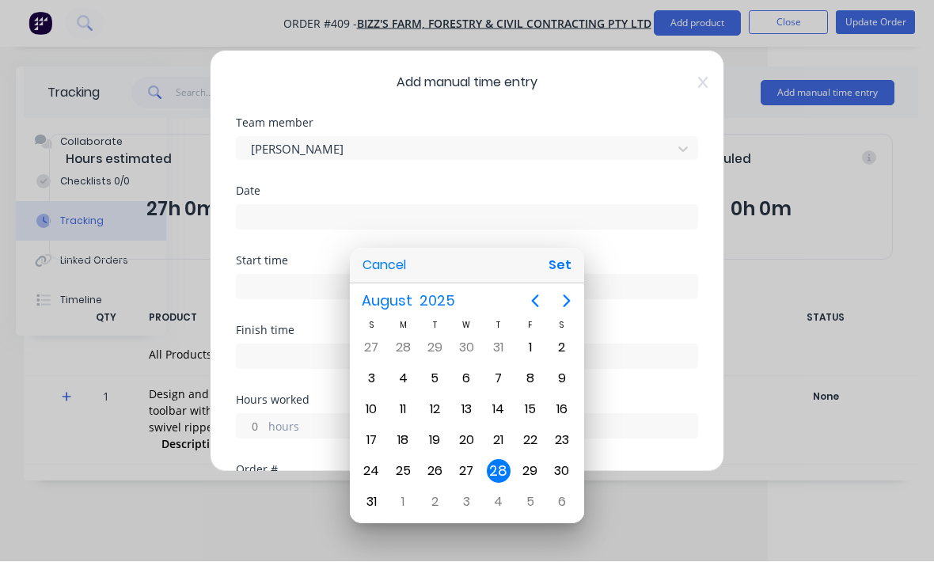
click at [470, 484] on div "27" at bounding box center [466, 472] width 24 height 24
click at [557, 280] on button "Set" at bounding box center [560, 266] width 36 height 28
type input "[DATE]"
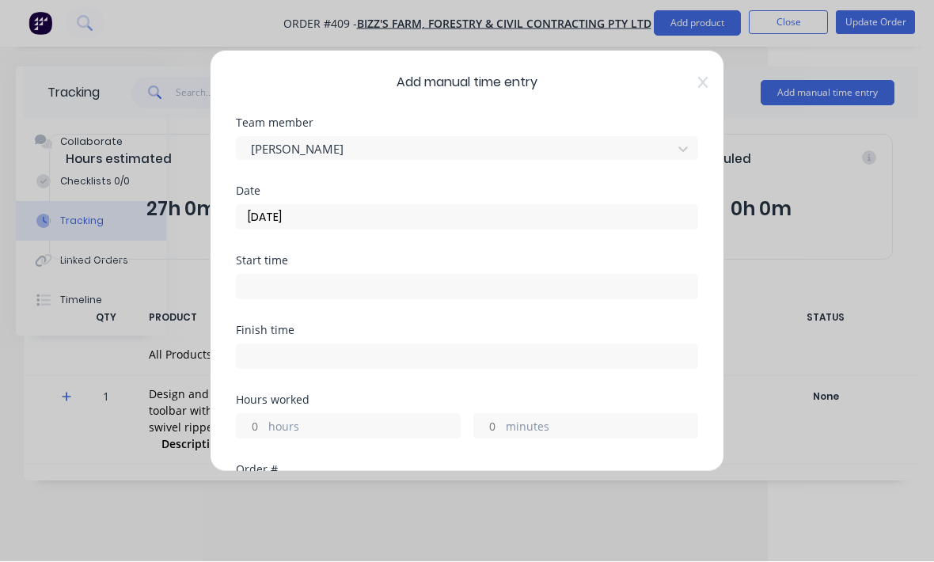
click at [364, 284] on input at bounding box center [467, 287] width 461 height 24
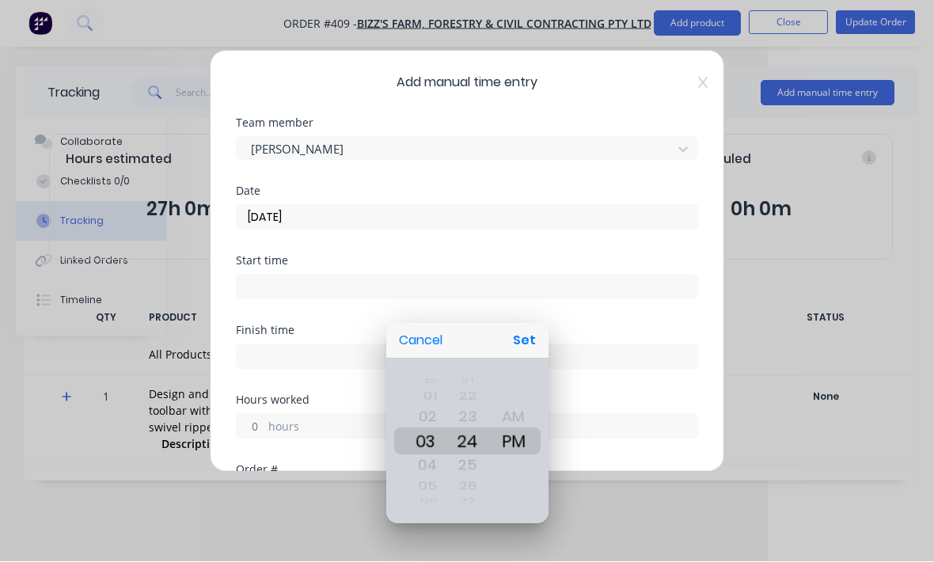
click at [520, 355] on button "Set" at bounding box center [525, 341] width 36 height 28
type input "03:24 PM"
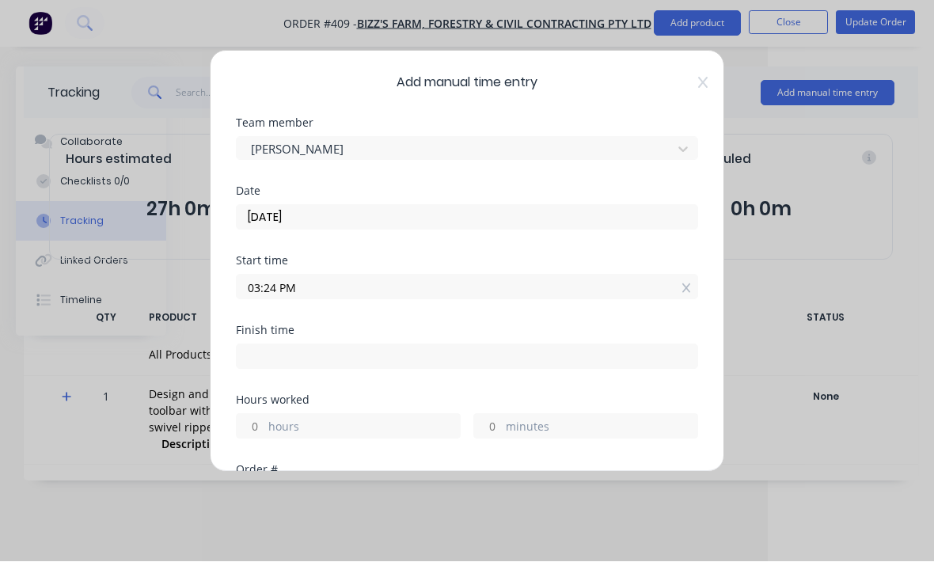
click at [325, 422] on label "hours" at bounding box center [364, 429] width 192 height 20
click at [264, 422] on input "hours" at bounding box center [251, 427] width 28 height 24
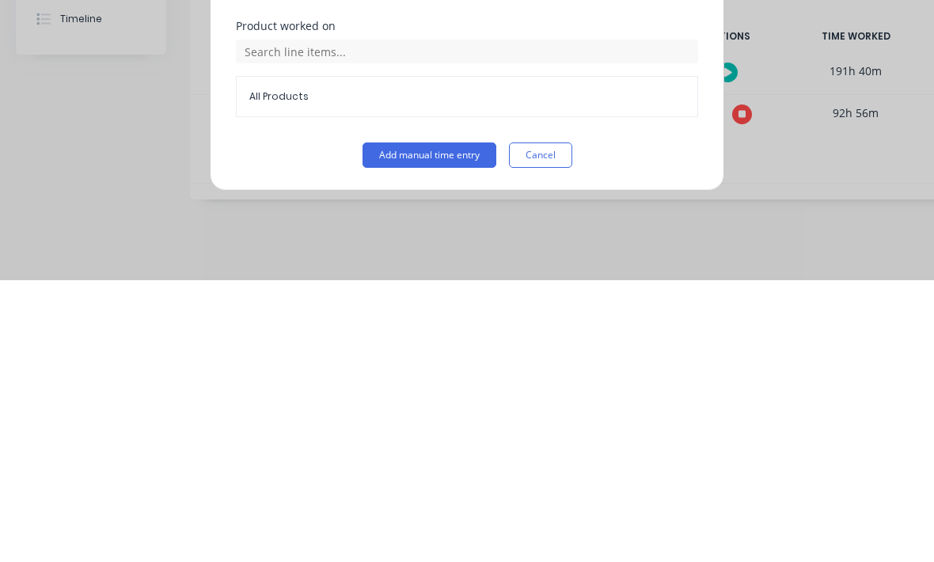
scroll to position [427, 0]
type input "1"
click at [437, 424] on button "Add manual time entry" at bounding box center [430, 436] width 134 height 25
type input "04:24 PM"
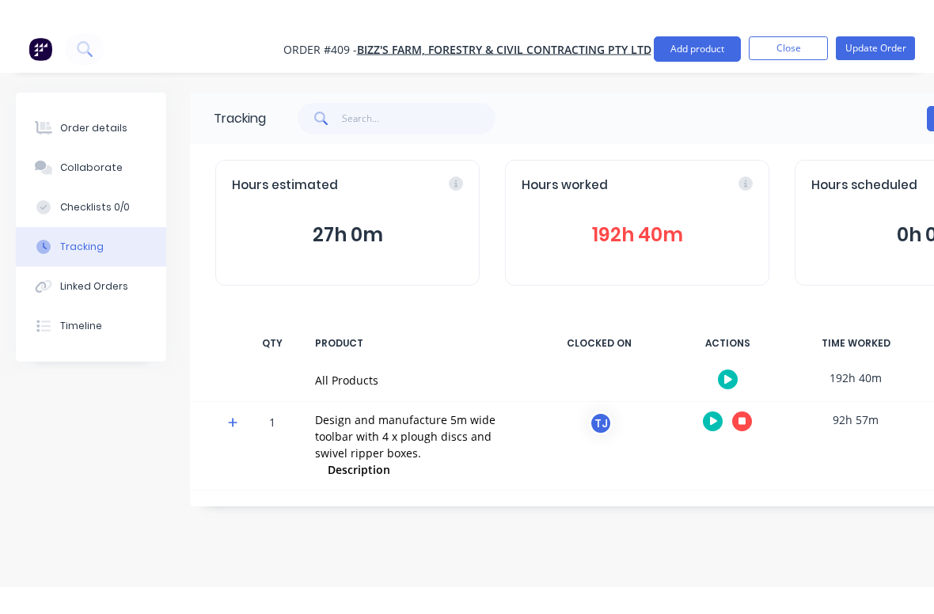
scroll to position [0, 0]
